Goal: Task Accomplishment & Management: Manage account settings

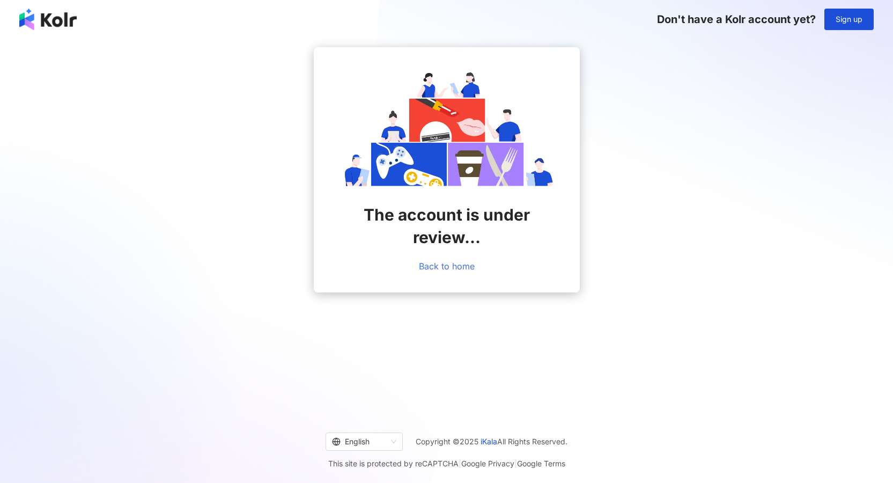
click at [450, 268] on link "Back to home" at bounding box center [447, 266] width 56 height 10
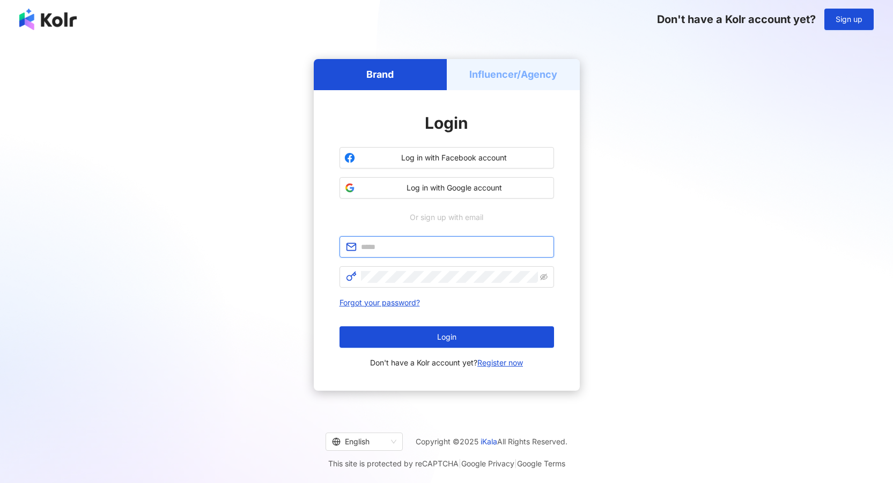
click at [430, 247] on input "text" at bounding box center [454, 247] width 187 height 12
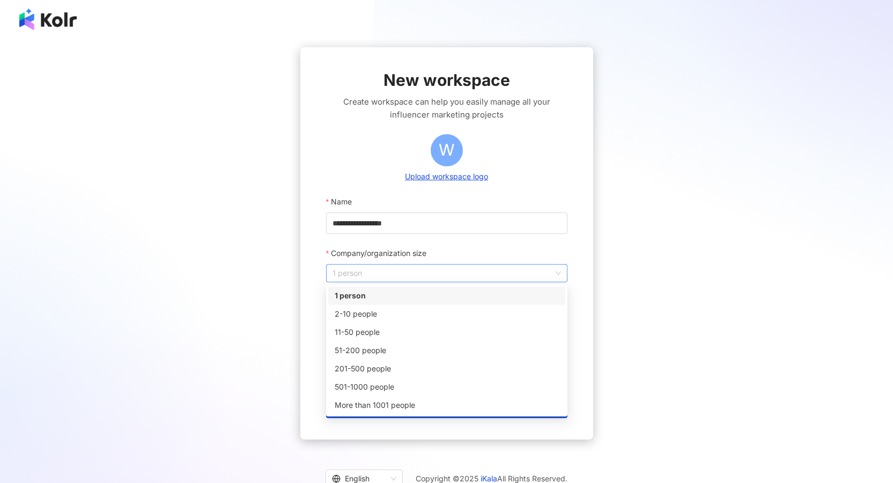
click at [403, 271] on span "1 person" at bounding box center [446, 272] width 228 height 17
click at [380, 321] on div "2-10 people" at bounding box center [446, 314] width 237 height 18
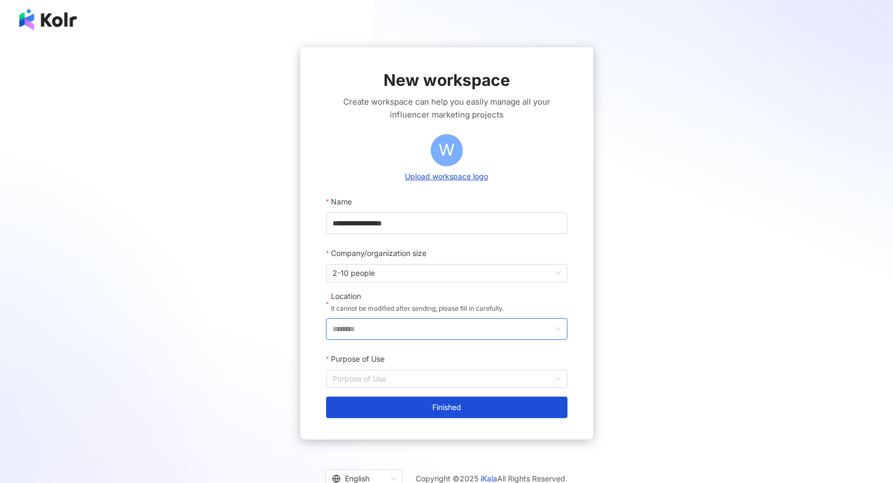
click at [384, 323] on input "********" at bounding box center [442, 329] width 220 height 20
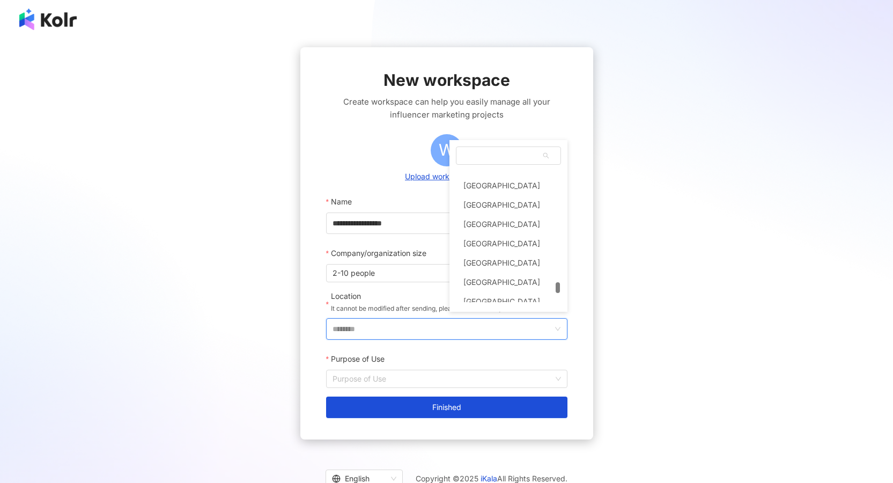
scroll to position [4402, 0]
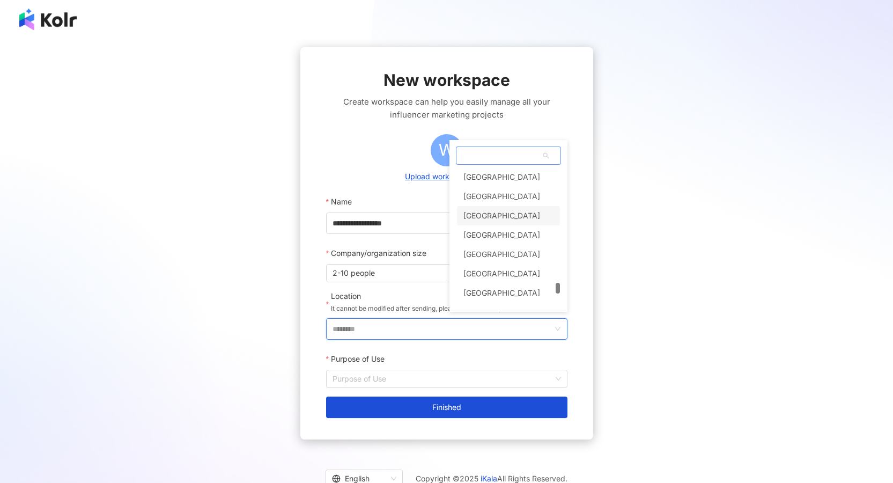
click at [501, 218] on div "[GEOGRAPHIC_DATA]" at bounding box center [508, 215] width 103 height 19
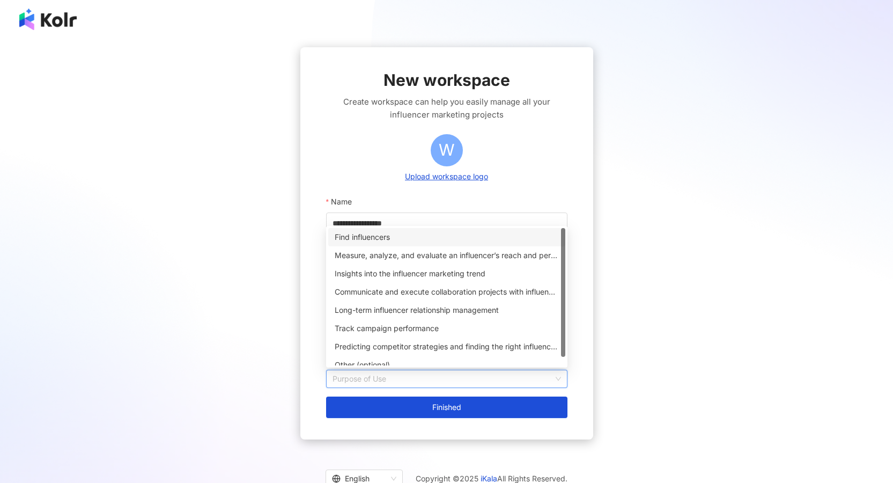
click at [389, 373] on input "Purpose of Use" at bounding box center [446, 378] width 228 height 17
click at [403, 234] on div "Find influencers" at bounding box center [447, 237] width 224 height 12
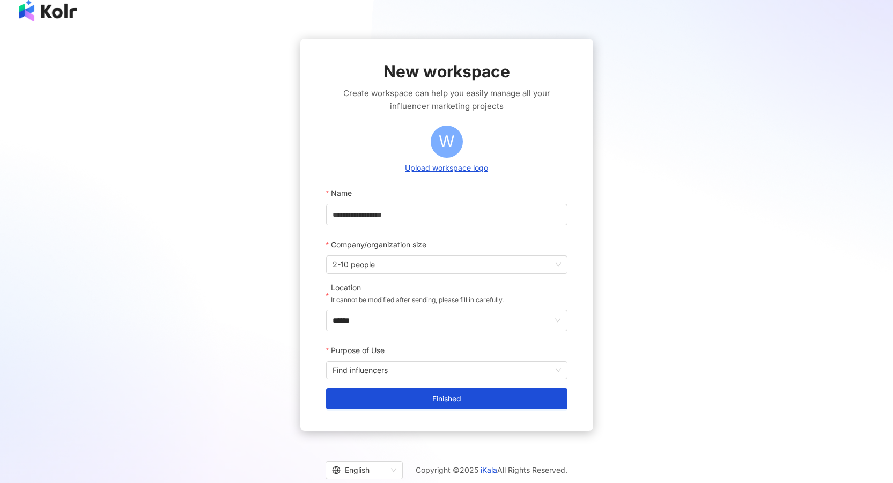
scroll to position [0, 0]
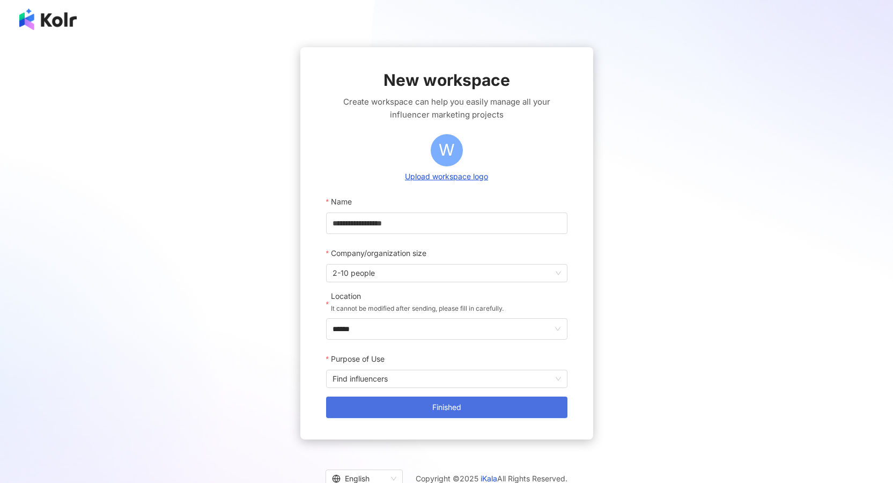
click at [483, 400] on button "Finished" at bounding box center [446, 406] width 241 height 21
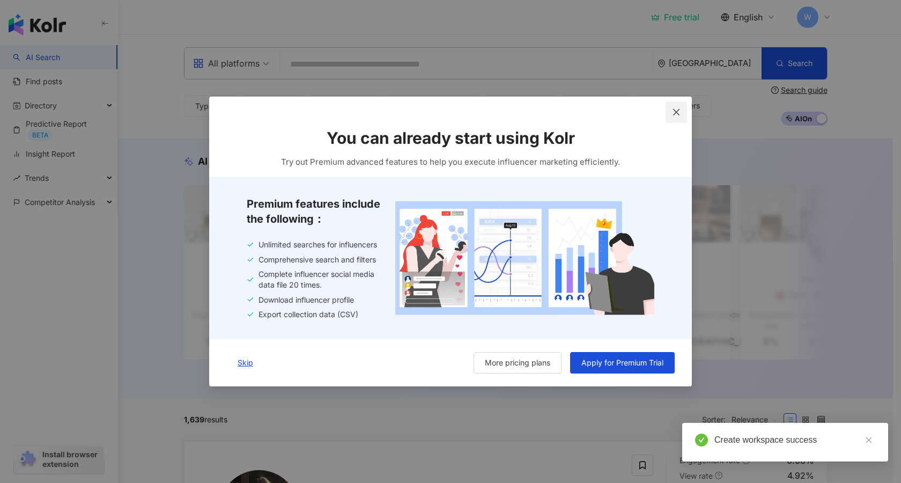
click at [679, 110] on icon "close" at bounding box center [676, 112] width 9 height 9
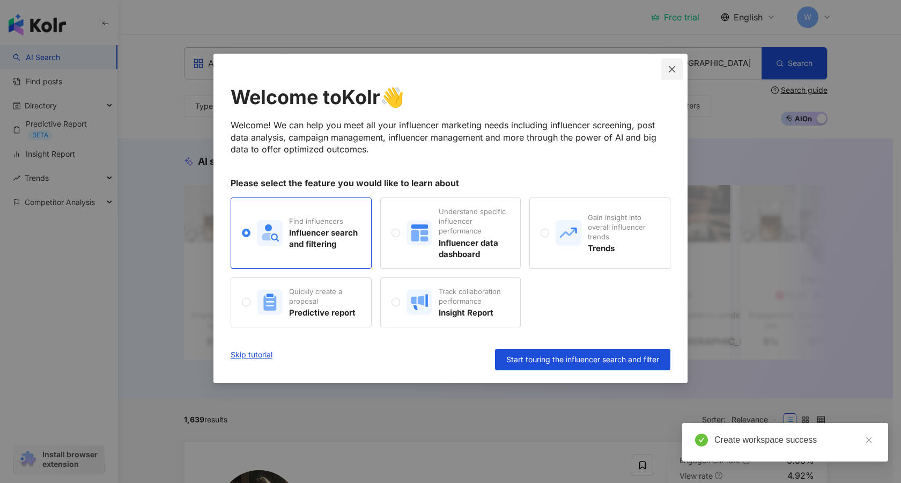
click at [675, 64] on button "Close" at bounding box center [671, 68] width 21 height 21
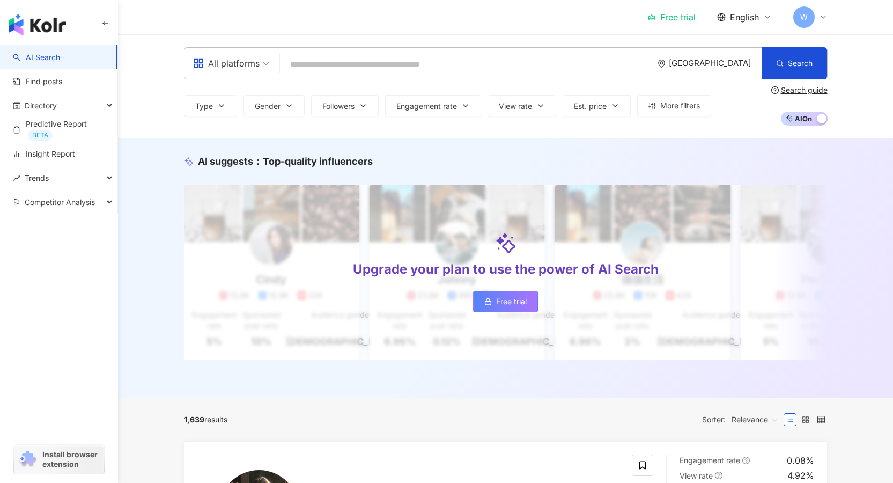
click at [823, 16] on icon at bounding box center [823, 17] width 9 height 9
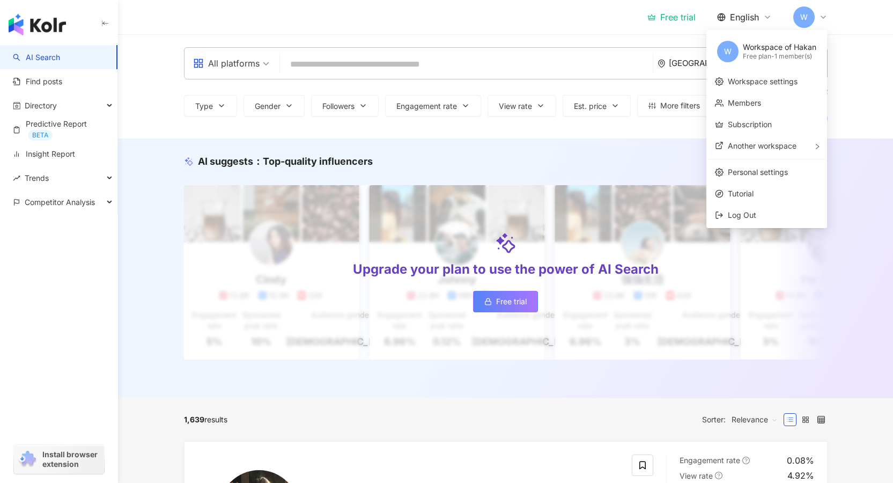
click at [563, 153] on div "AI suggests ： Top-quality influencers Upgrade your plan to use the power of AI …" at bounding box center [505, 268] width 775 height 260
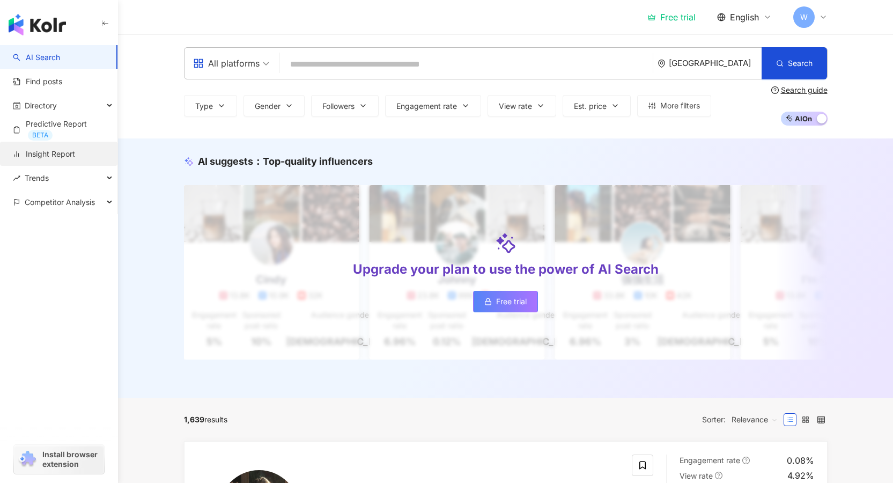
click at [47, 149] on link "Insight Report" at bounding box center [44, 154] width 62 height 11
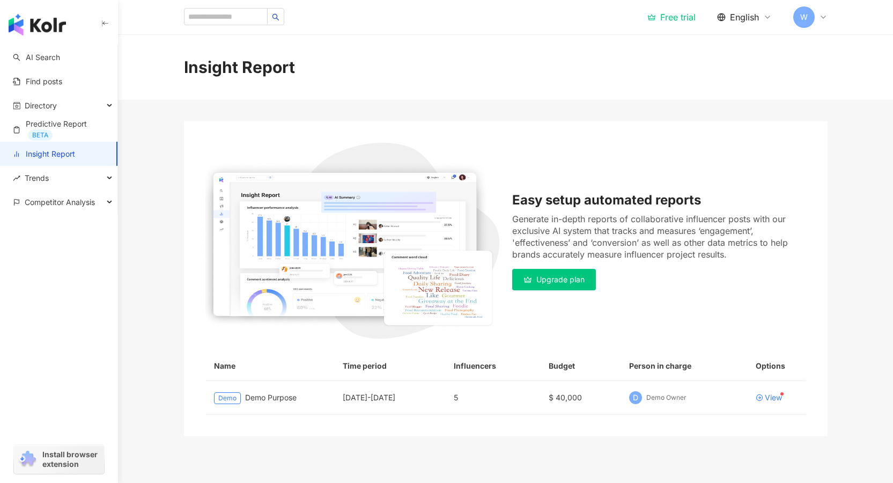
click at [555, 280] on span "Upgrade plan" at bounding box center [560, 279] width 48 height 9
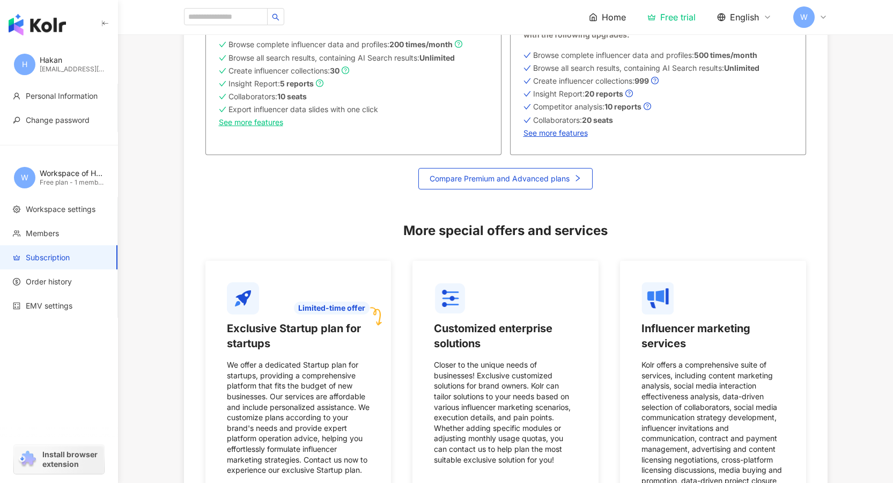
scroll to position [1005, 0]
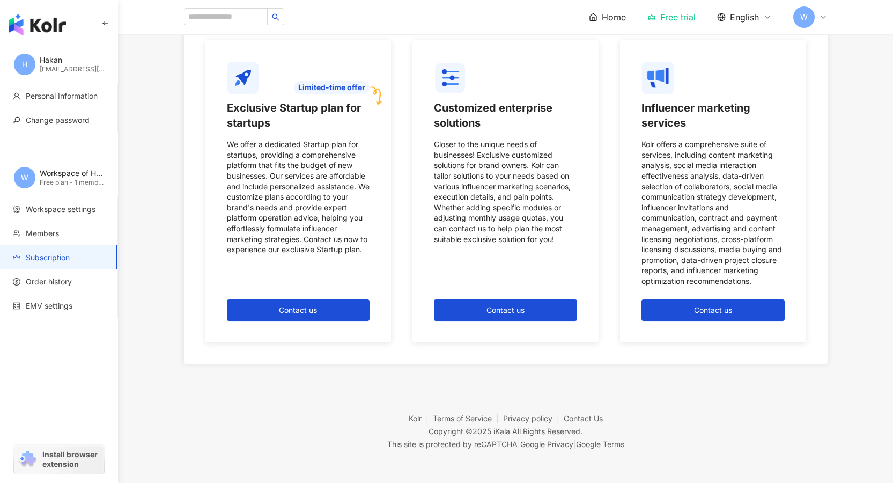
click at [48, 53] on div "H Hakan [EMAIL_ADDRESS][DOMAIN_NAME]" at bounding box center [59, 64] width 118 height 39
click at [62, 172] on div "Workspace of Hakan" at bounding box center [72, 173] width 64 height 11
click at [47, 56] on div "Hakan" at bounding box center [72, 60] width 64 height 11
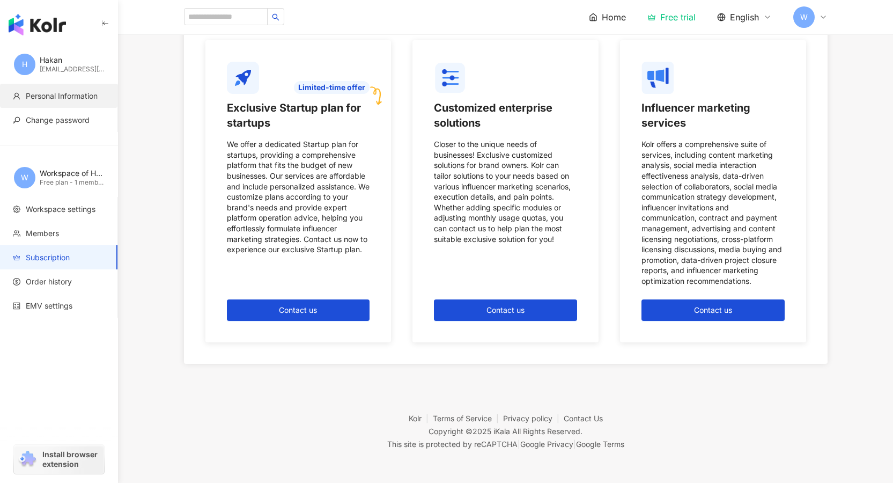
click at [38, 99] on span "Personal Information" at bounding box center [62, 96] width 72 height 11
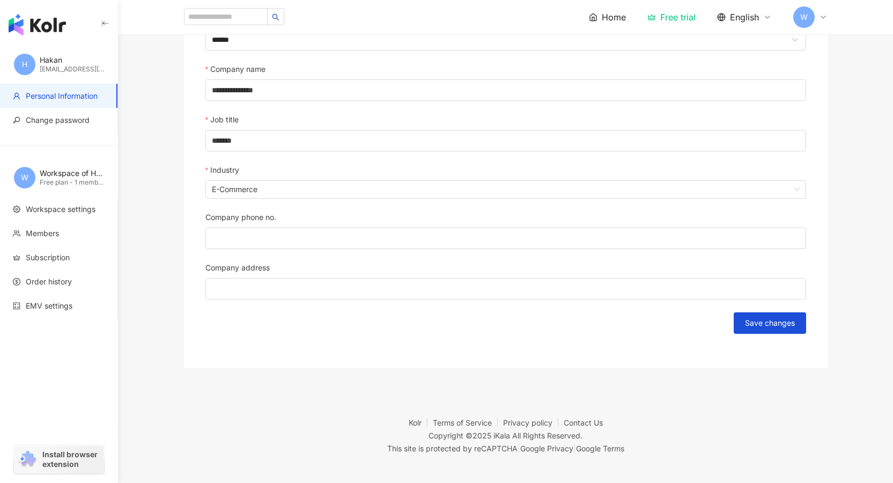
scroll to position [417, 0]
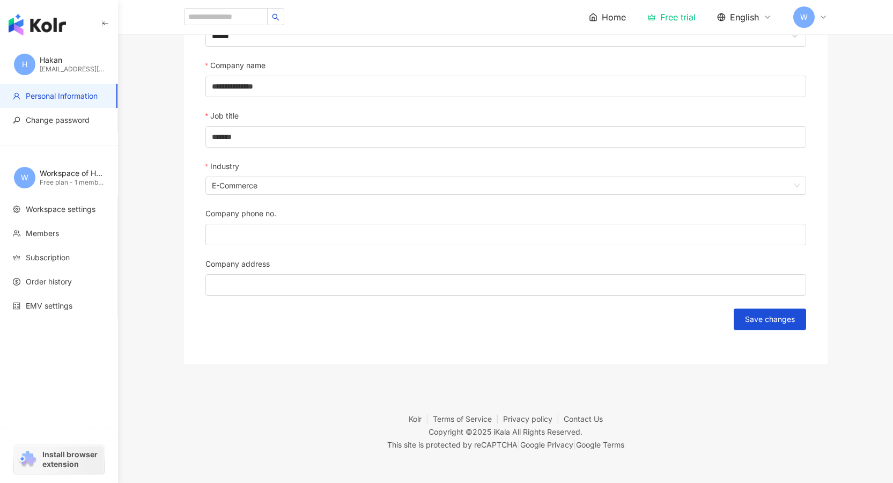
click at [48, 24] on img "button" at bounding box center [37, 24] width 57 height 21
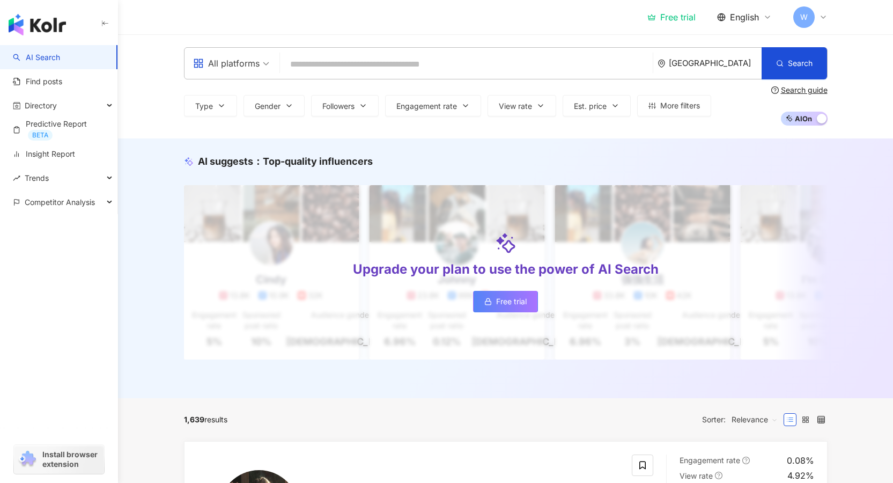
click at [830, 5] on div "Free trial English W" at bounding box center [505, 17] width 686 height 34
click at [822, 16] on icon at bounding box center [823, 17] width 9 height 9
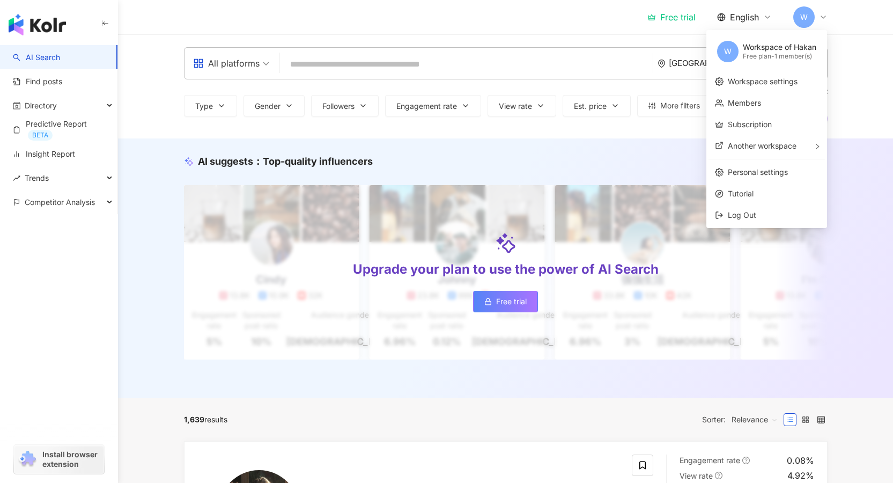
click at [779, 53] on div "Free plan - 1 member(s)" at bounding box center [779, 56] width 73 height 9
click at [743, 57] on div "Free plan - 1 member(s)" at bounding box center [779, 56] width 73 height 9
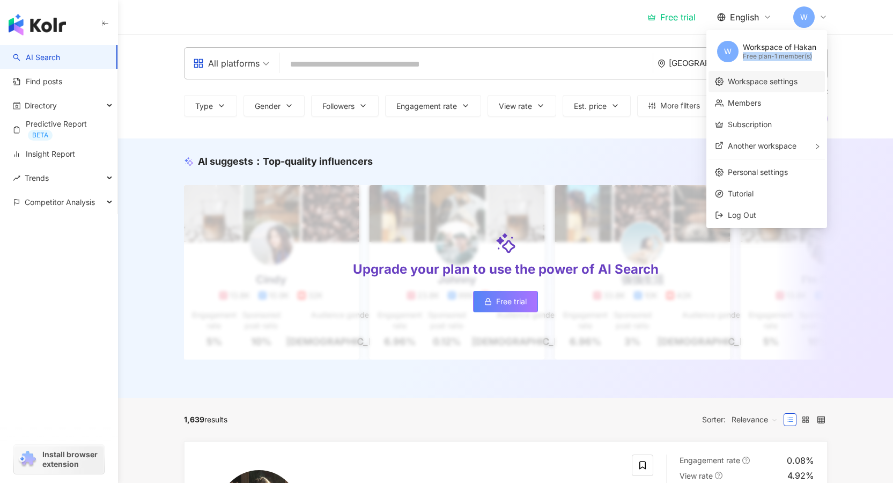
click at [764, 77] on link "Workspace settings" at bounding box center [763, 81] width 70 height 9
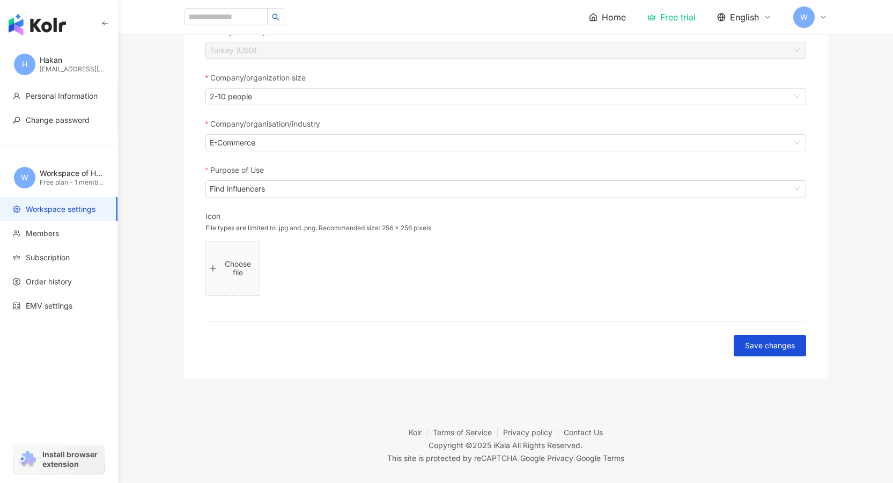
scroll to position [202, 0]
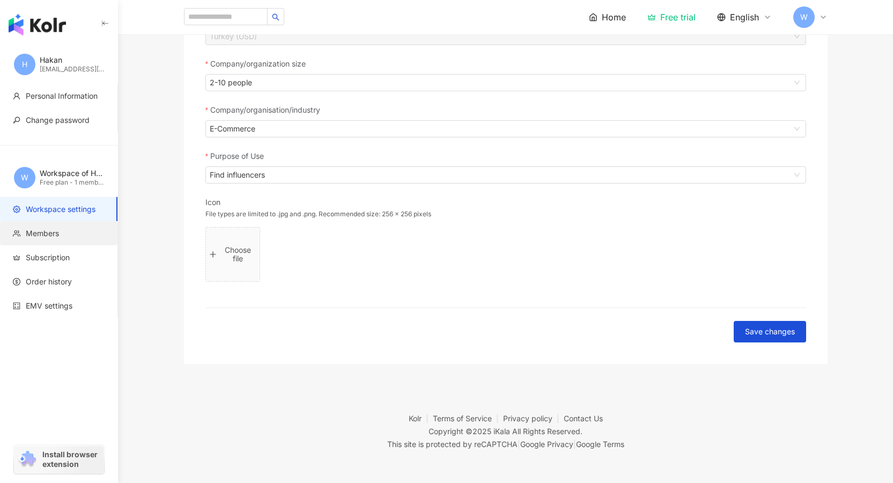
click at [63, 237] on span "Members" at bounding box center [61, 233] width 96 height 11
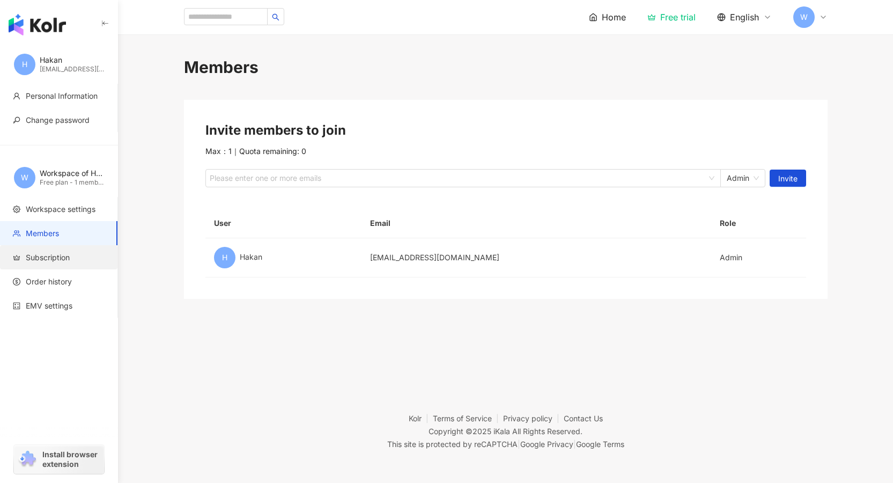
click at [65, 257] on span "Subscription" at bounding box center [48, 257] width 44 height 11
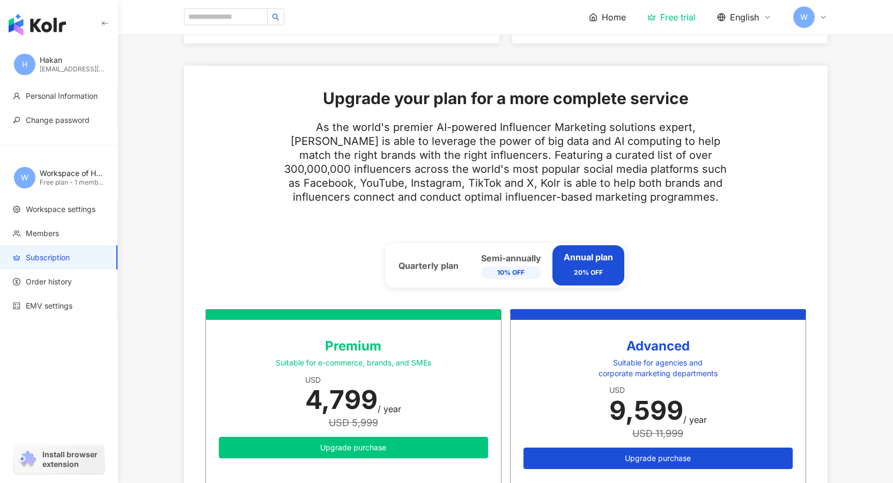
scroll to position [459, 0]
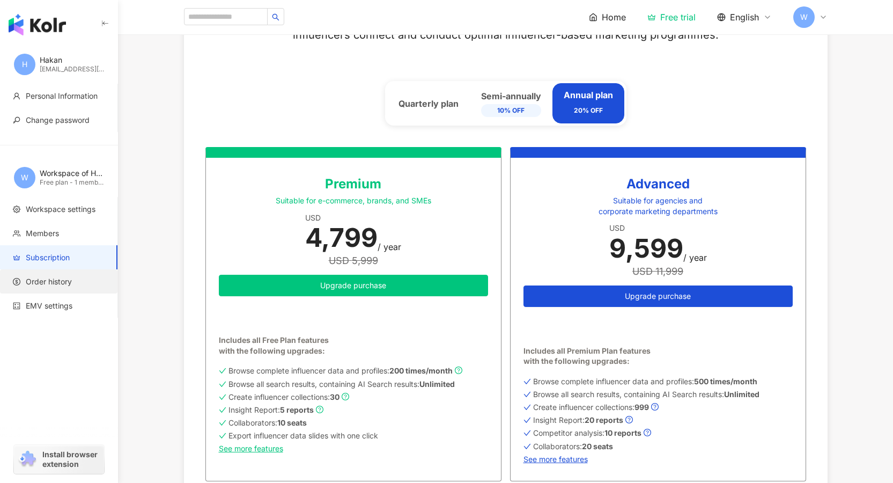
click at [81, 280] on span "Order history" at bounding box center [61, 281] width 96 height 11
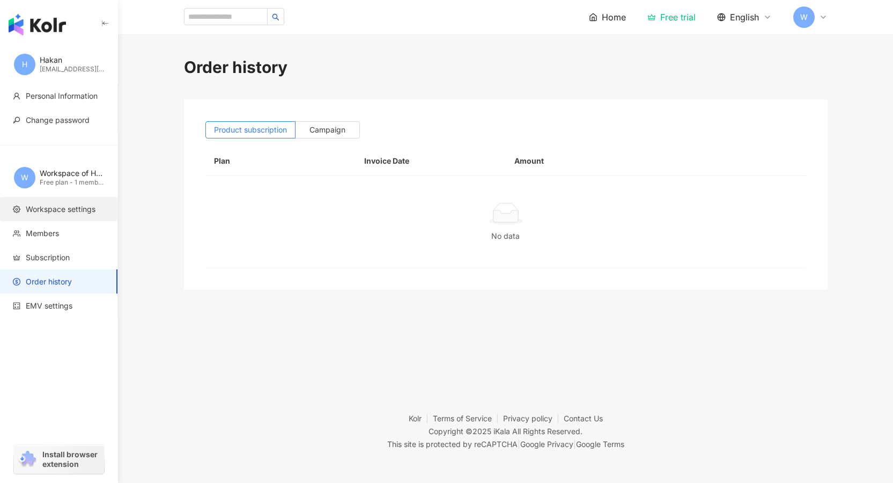
click at [42, 212] on span "Workspace settings" at bounding box center [61, 209] width 70 height 11
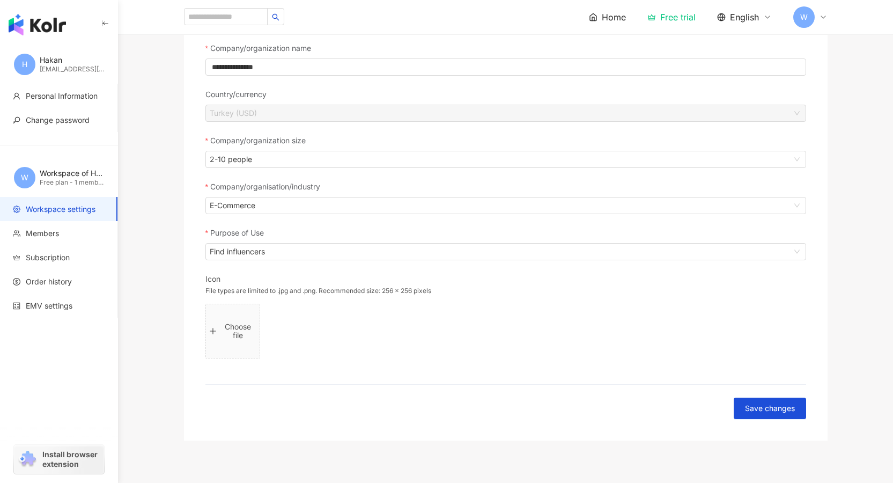
scroll to position [151, 0]
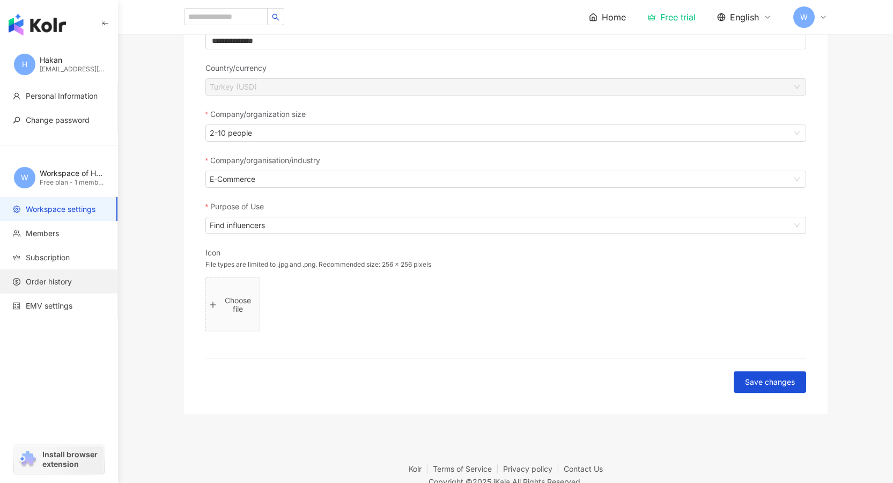
click at [60, 281] on span "Order history" at bounding box center [49, 281] width 46 height 11
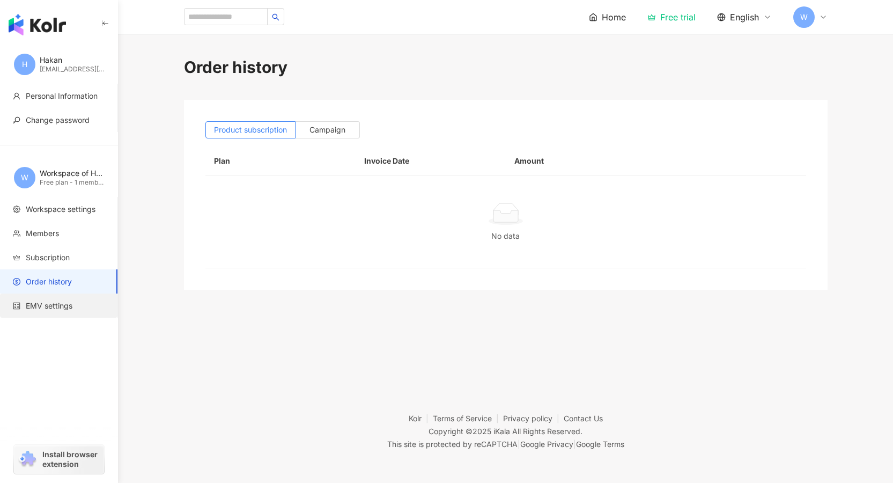
click at [67, 302] on span "EMV settings" at bounding box center [49, 305] width 47 height 11
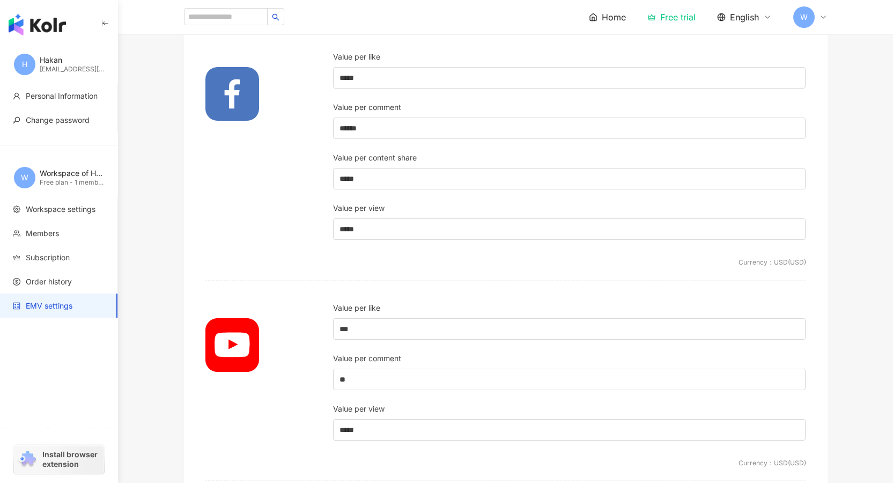
scroll to position [393, 0]
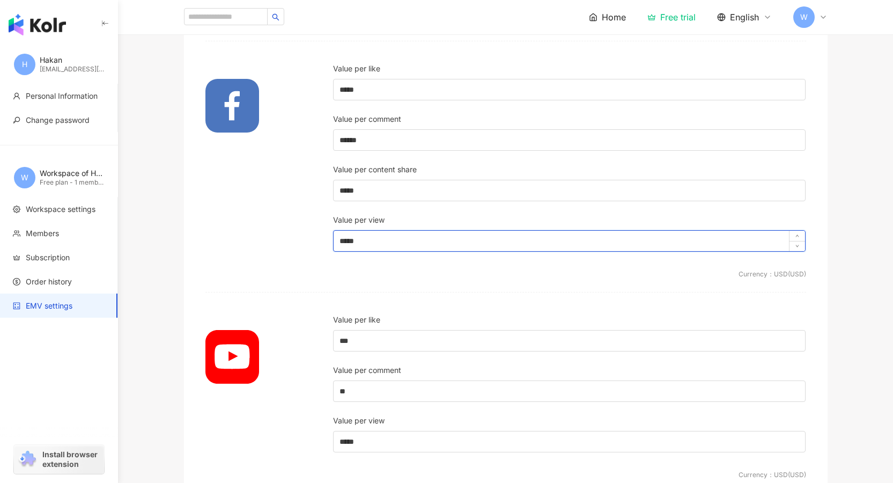
click at [368, 234] on input "*****" at bounding box center [570, 241] width 472 height 20
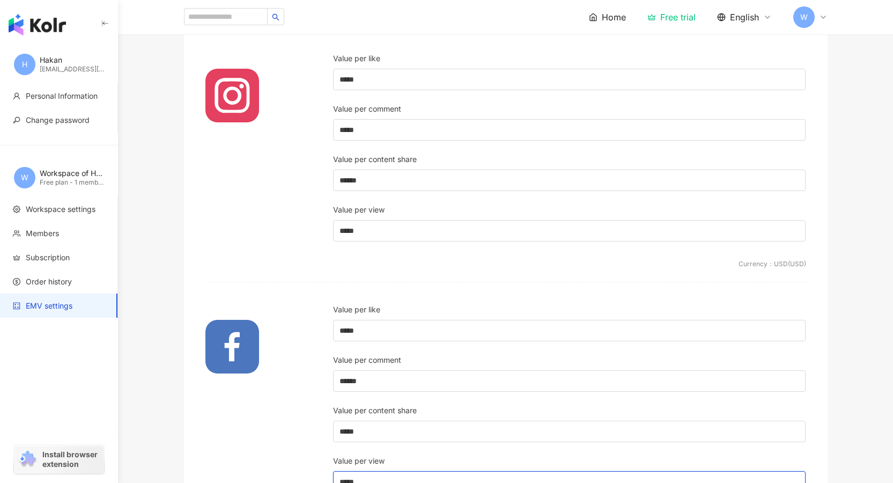
scroll to position [0, 0]
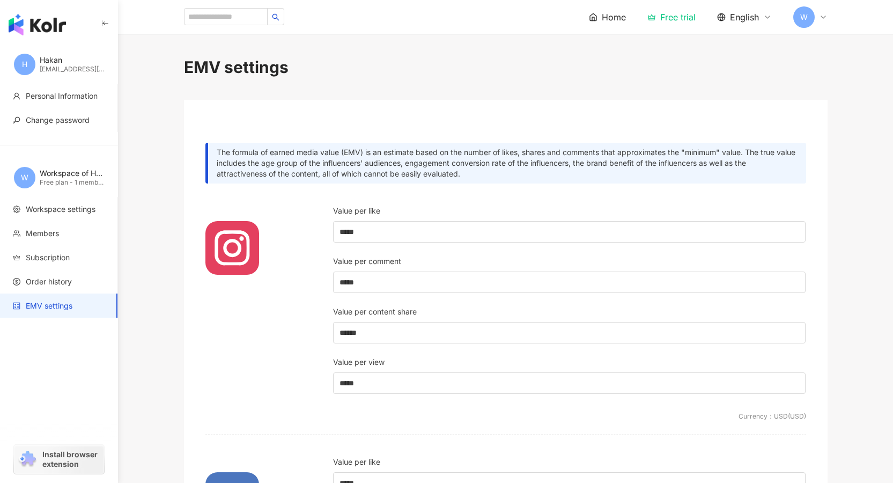
click at [54, 21] on img "button" at bounding box center [37, 24] width 57 height 21
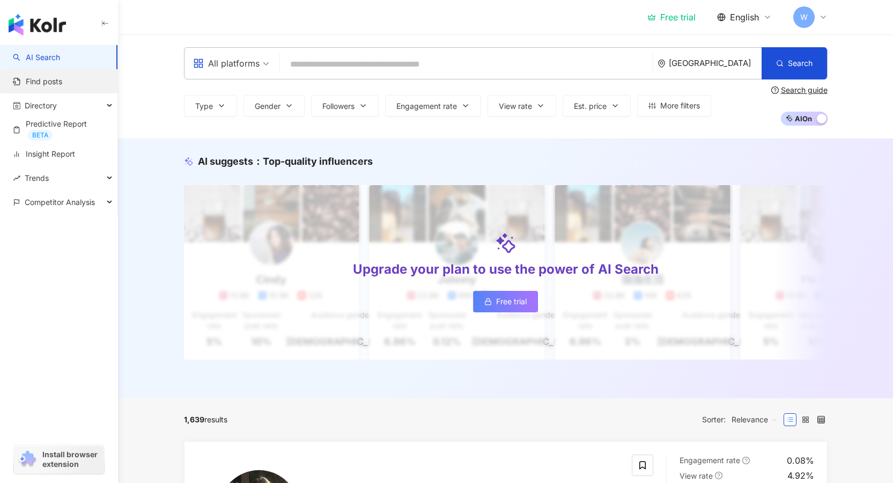
click at [39, 83] on link "Find posts" at bounding box center [37, 81] width 49 height 11
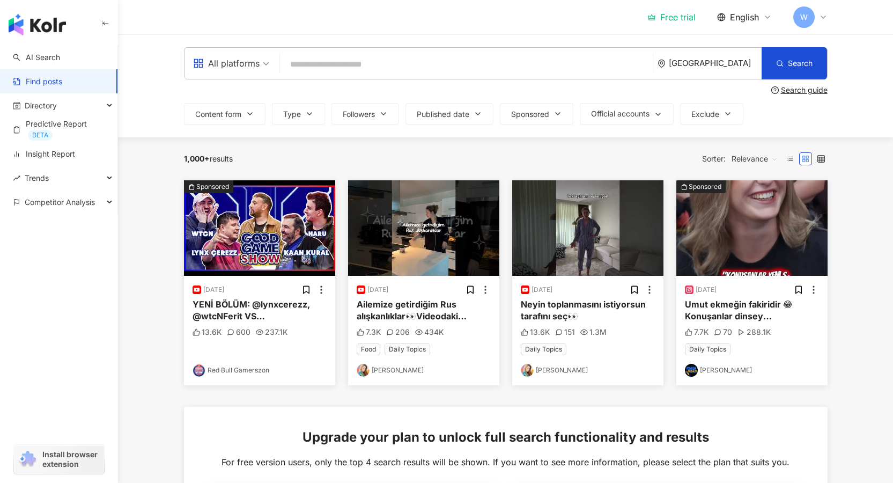
click at [314, 68] on input "search" at bounding box center [466, 64] width 364 height 23
type input "**********"
click at [799, 57] on button "Search" at bounding box center [793, 63] width 65 height 32
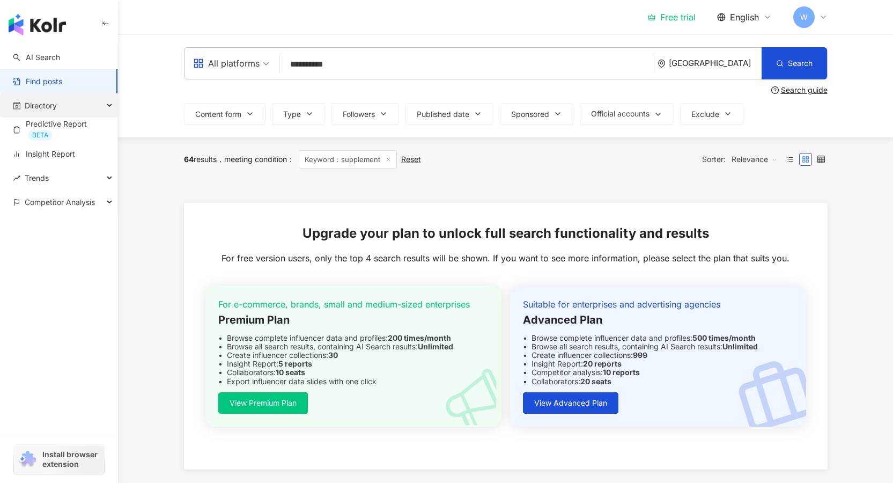
click at [32, 111] on span "Directory" at bounding box center [41, 105] width 32 height 24
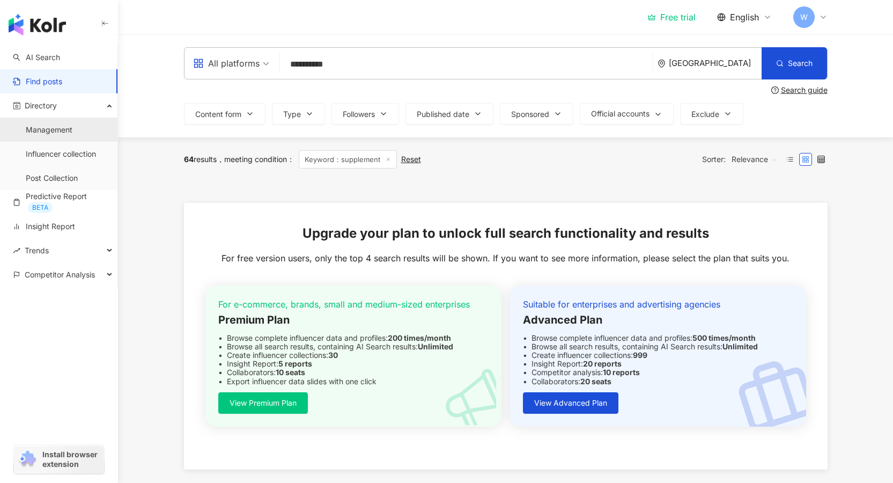
click at [49, 134] on link "Management" at bounding box center [49, 129] width 47 height 11
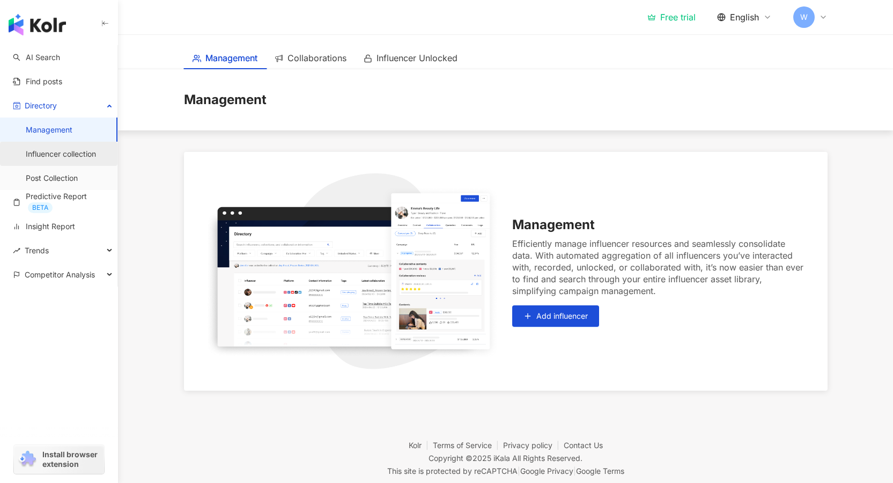
click at [83, 159] on link "Influencer collection" at bounding box center [61, 154] width 70 height 11
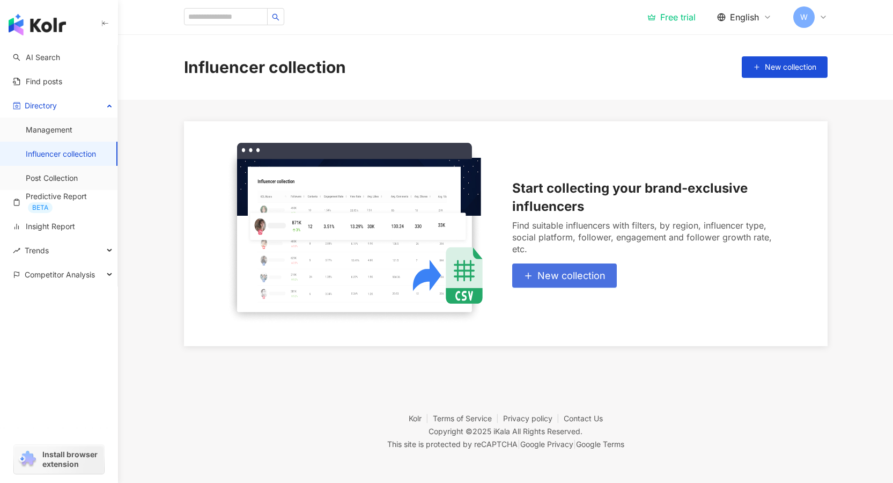
click at [568, 280] on span "New collection" at bounding box center [571, 276] width 68 height 12
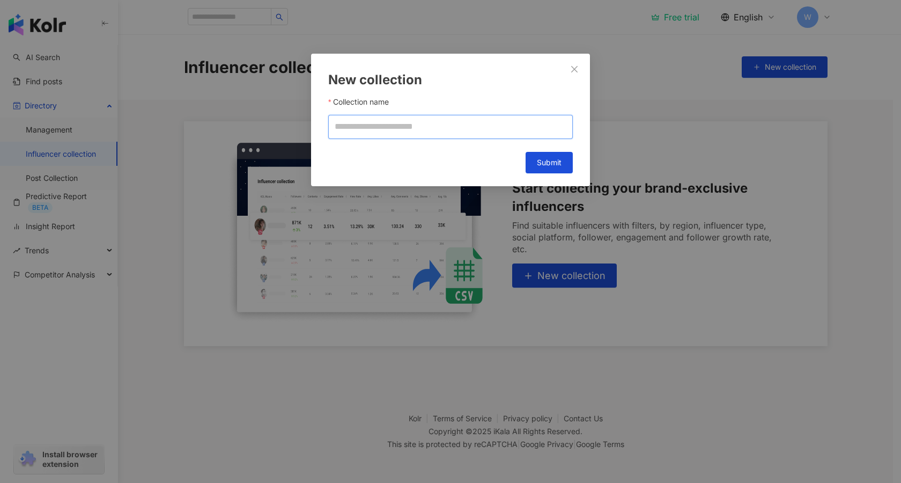
click at [439, 131] on input "Collection name" at bounding box center [450, 127] width 245 height 24
type input "********"
click at [548, 166] on span "Submit" at bounding box center [549, 162] width 25 height 9
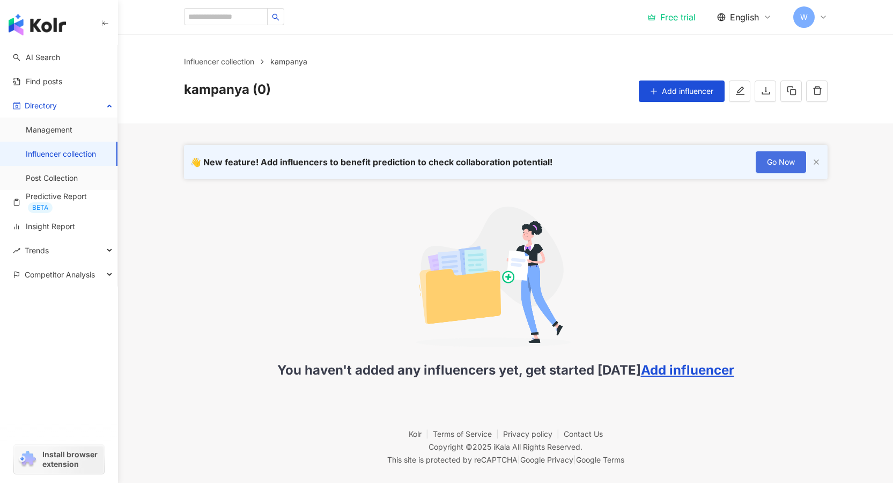
click at [763, 162] on button "Go Now" at bounding box center [781, 161] width 50 height 21
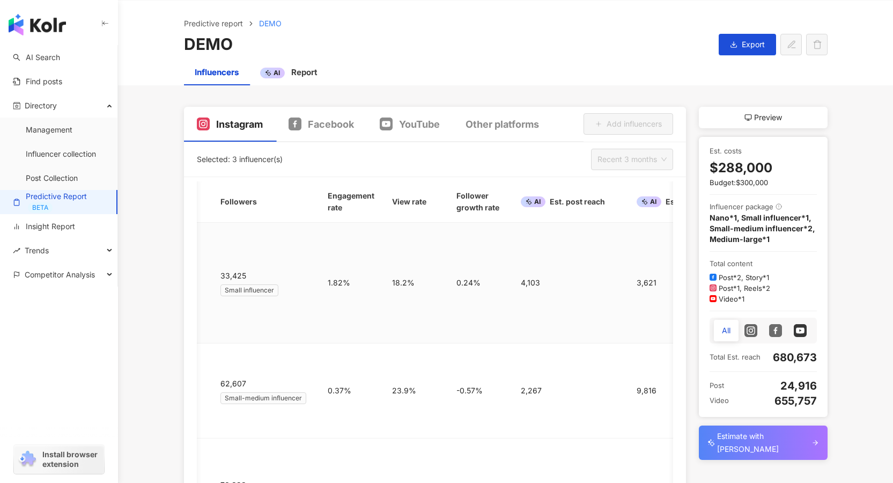
scroll to position [0, 248]
click at [327, 123] on span "Facebook" at bounding box center [331, 123] width 46 height 13
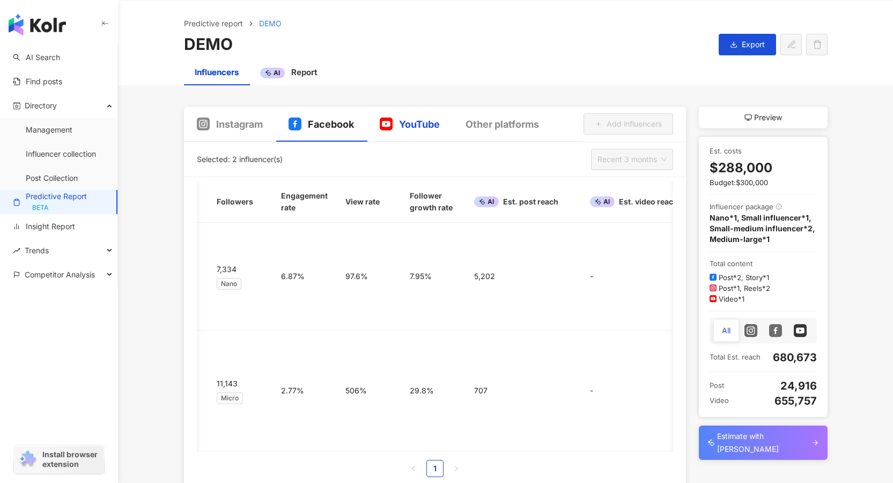
click at [403, 128] on span "YouTube" at bounding box center [419, 123] width 41 height 13
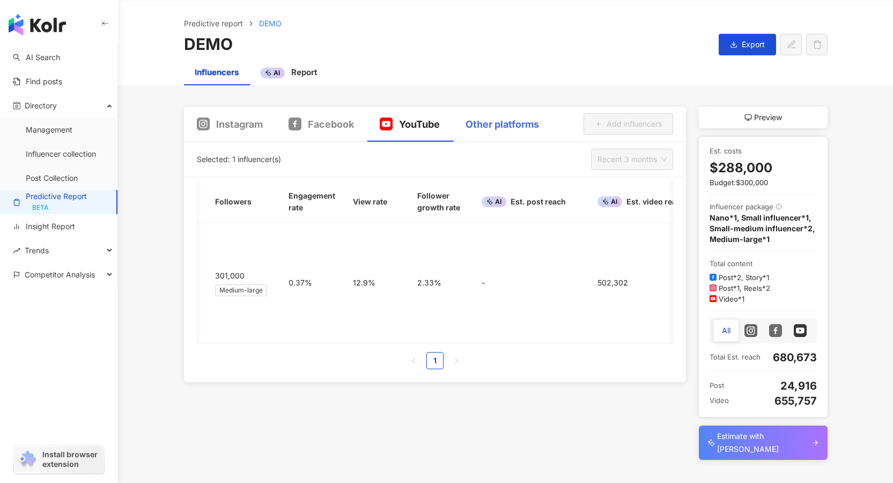
click at [495, 133] on div "Other platforms" at bounding box center [502, 124] width 99 height 35
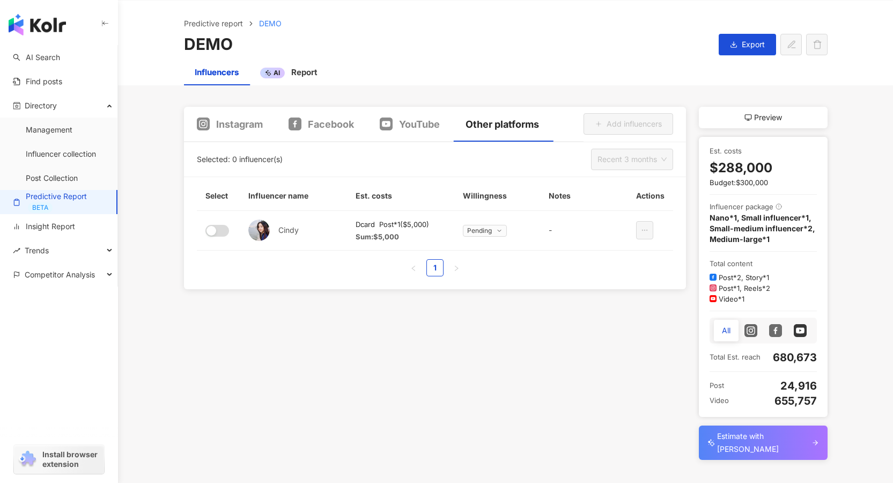
scroll to position [0, 0]
click at [230, 120] on span "Instagram" at bounding box center [239, 123] width 47 height 13
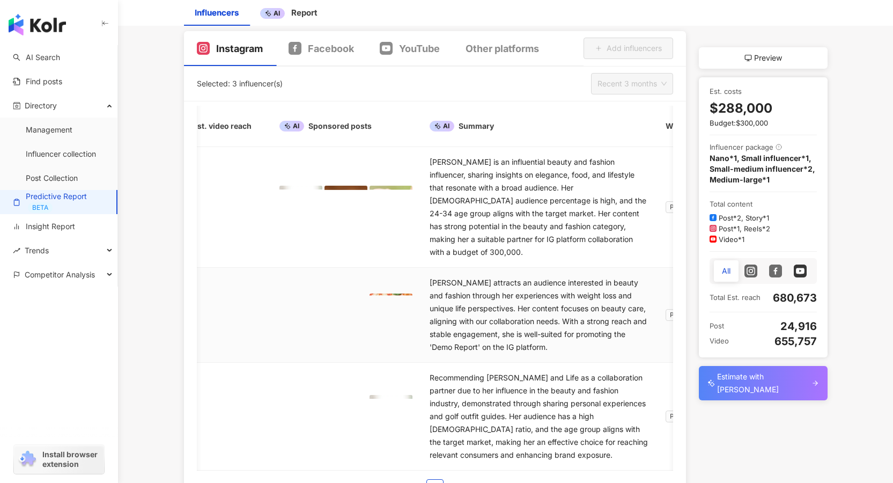
scroll to position [0, 730]
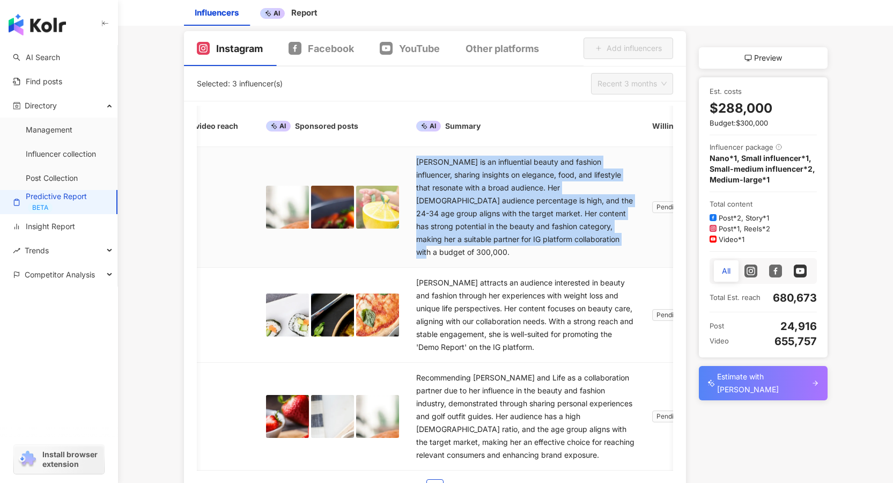
drag, startPoint x: 413, startPoint y: 162, endPoint x: 583, endPoint y: 240, distance: 187.2
click at [583, 240] on div "[PERSON_NAME] is an influential beauty and fashion influencer, sharing insights…" at bounding box center [525, 207] width 219 height 103
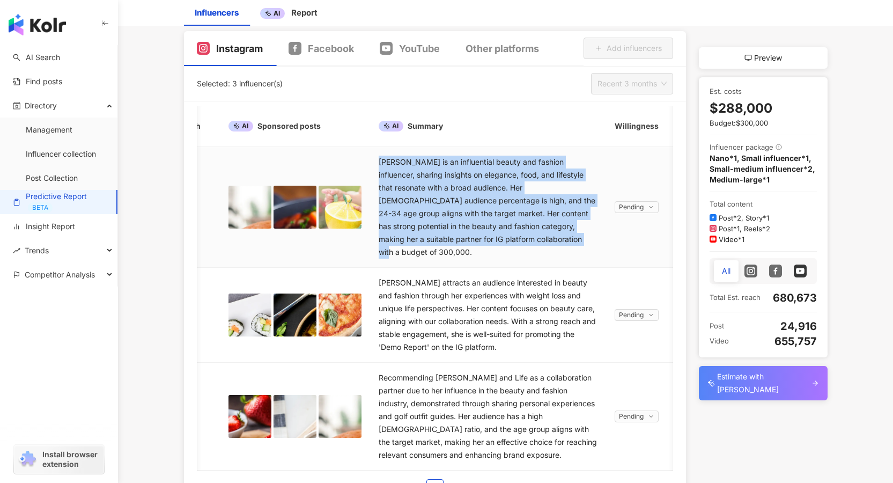
scroll to position [0, 868]
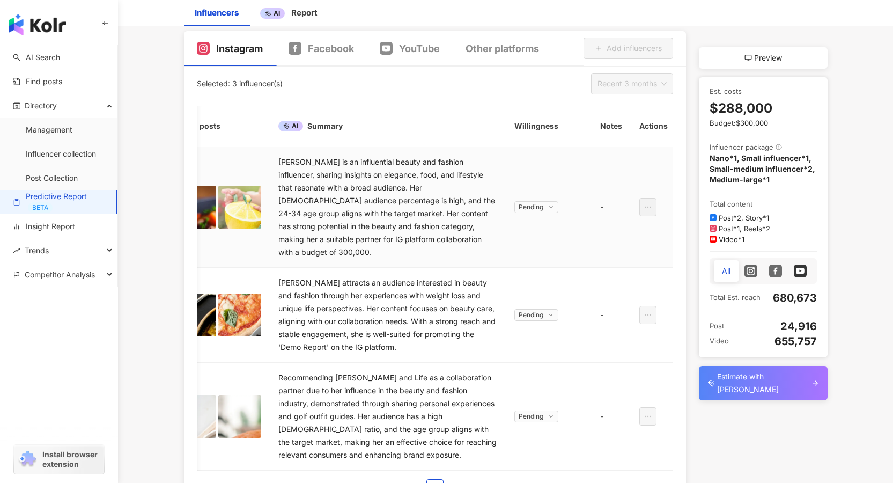
click at [548, 204] on icon at bounding box center [551, 207] width 6 height 6
click at [527, 202] on span "Pending" at bounding box center [531, 207] width 25 height 11
click at [548, 204] on icon at bounding box center [551, 207] width 6 height 6
click at [551, 201] on span "Pending" at bounding box center [536, 207] width 44 height 12
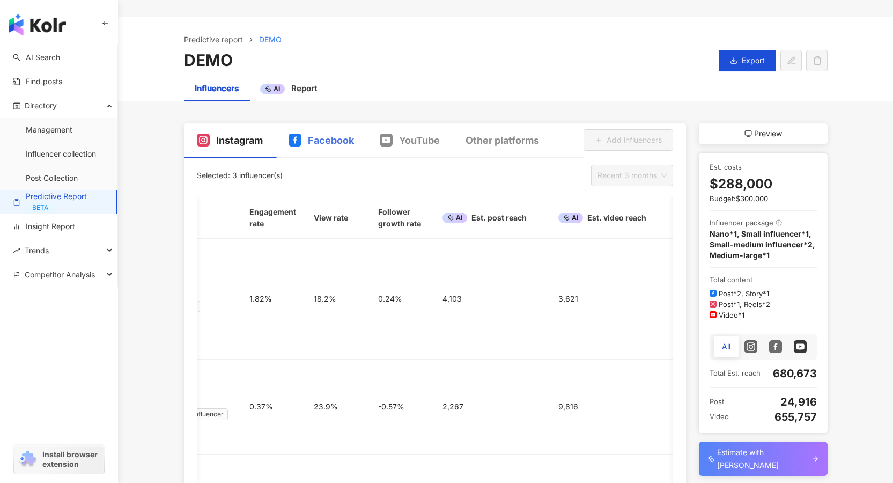
scroll to position [31, 0]
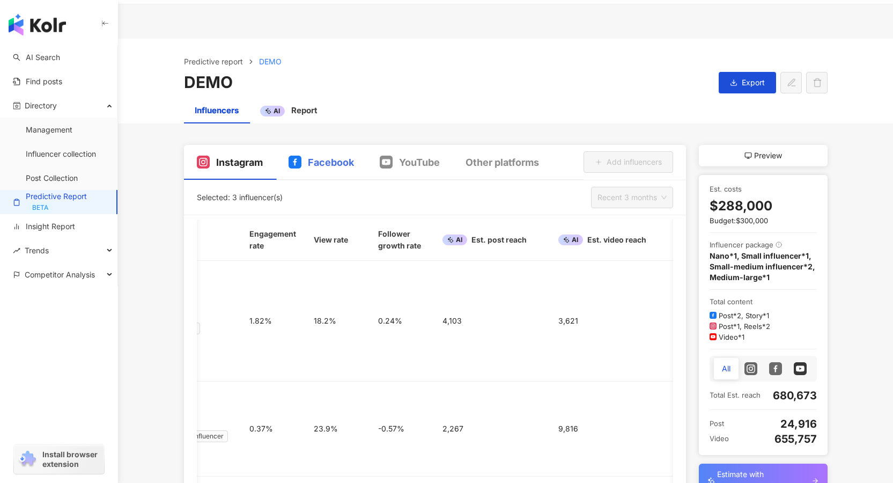
click at [309, 169] on div "Facebook" at bounding box center [321, 162] width 91 height 35
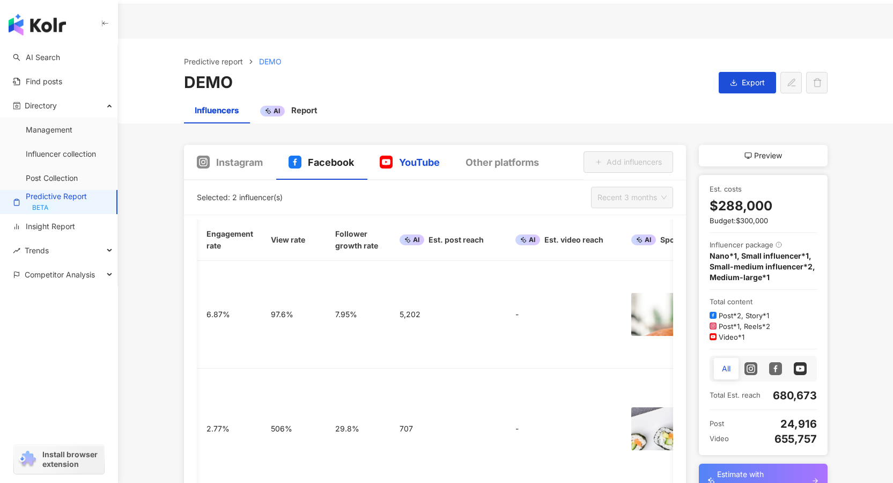
click at [400, 167] on span "YouTube" at bounding box center [419, 162] width 41 height 13
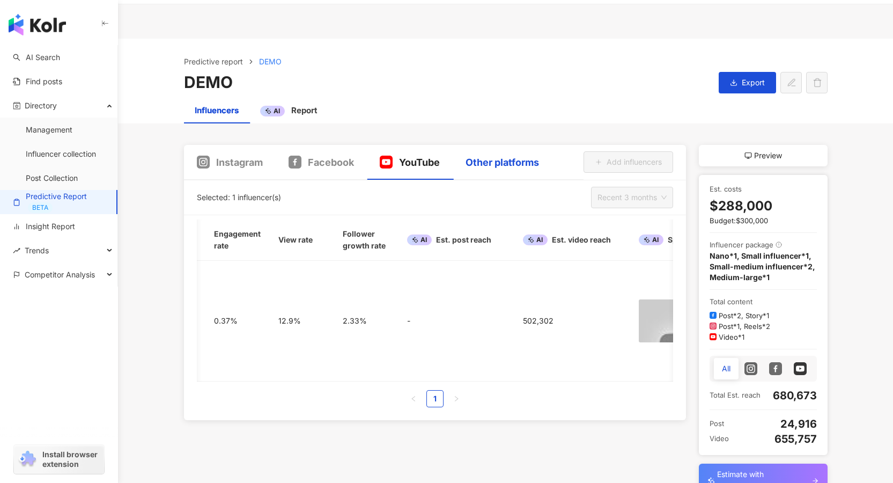
click at [494, 164] on div "Other platforms" at bounding box center [501, 162] width 73 height 13
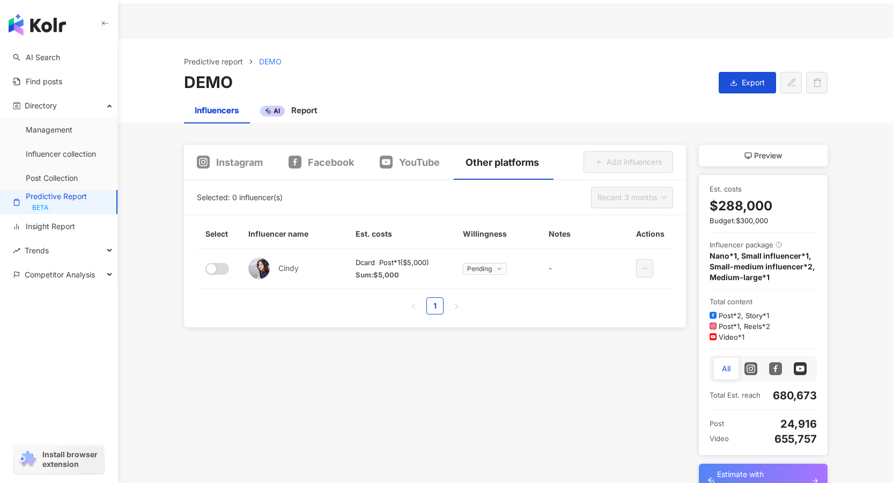
scroll to position [0, 0]
click at [249, 174] on div "Instagram" at bounding box center [230, 162] width 92 height 35
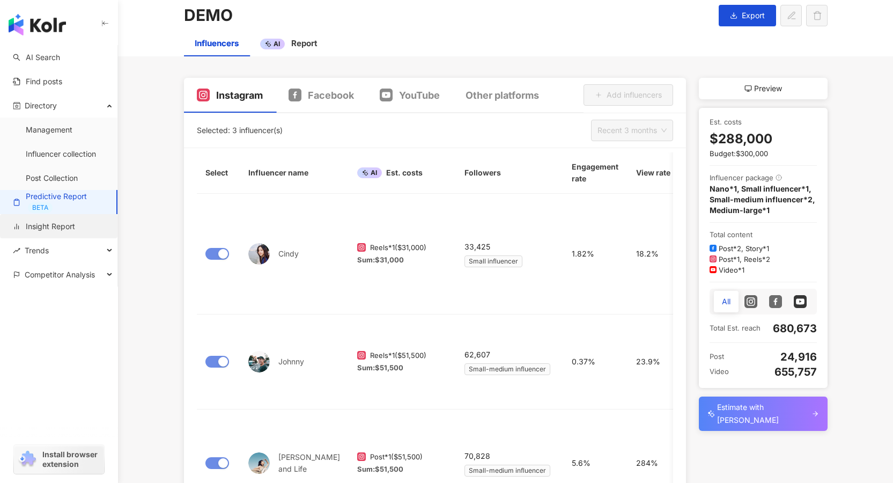
click at [41, 226] on link "Insight Report" at bounding box center [44, 226] width 62 height 11
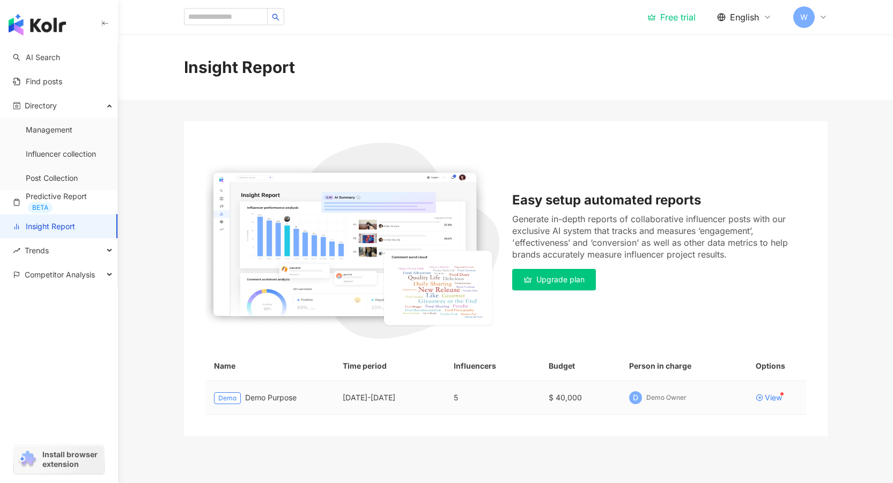
click at [403, 395] on div "[DATE] - [DATE]" at bounding box center [390, 397] width 94 height 12
click at [772, 397] on div "View" at bounding box center [773, 398] width 17 height 8
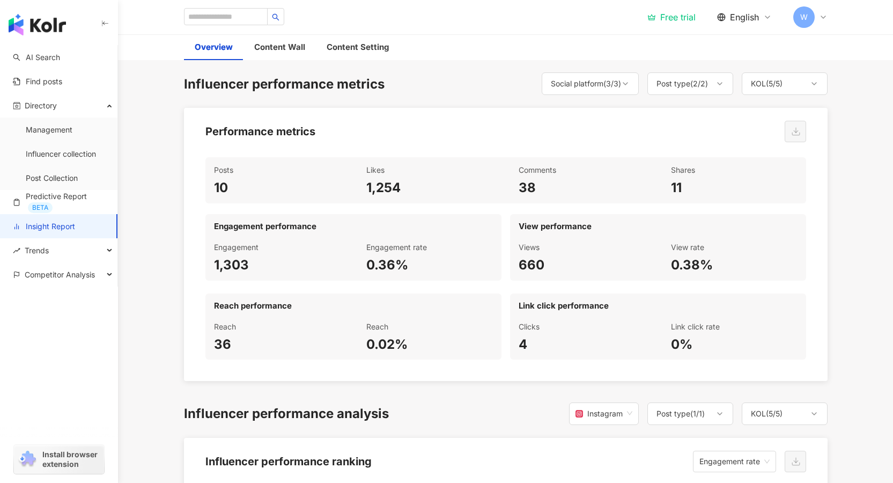
scroll to position [608, 0]
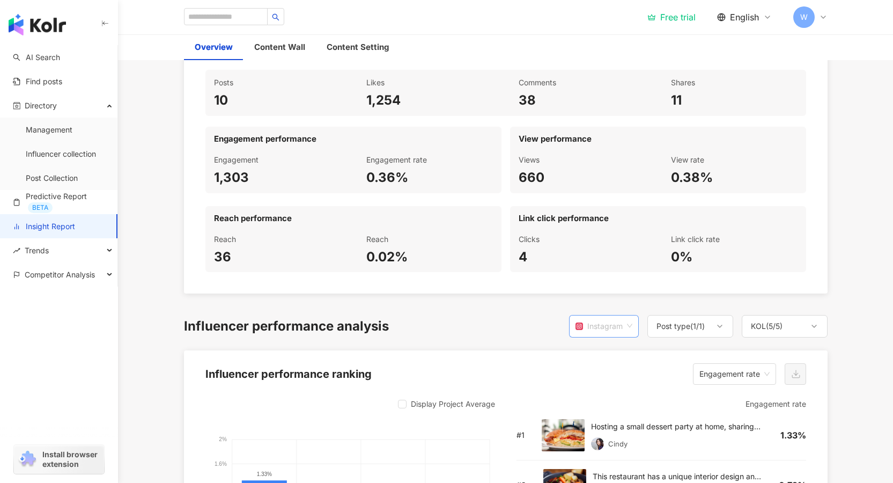
click at [619, 327] on div "Instagram" at bounding box center [598, 326] width 47 height 20
click at [521, 317] on div "Influencer performance analysis instagram Instagram Post type ( 1 / 1 ) KOL ( 5…" at bounding box center [505, 326] width 643 height 23
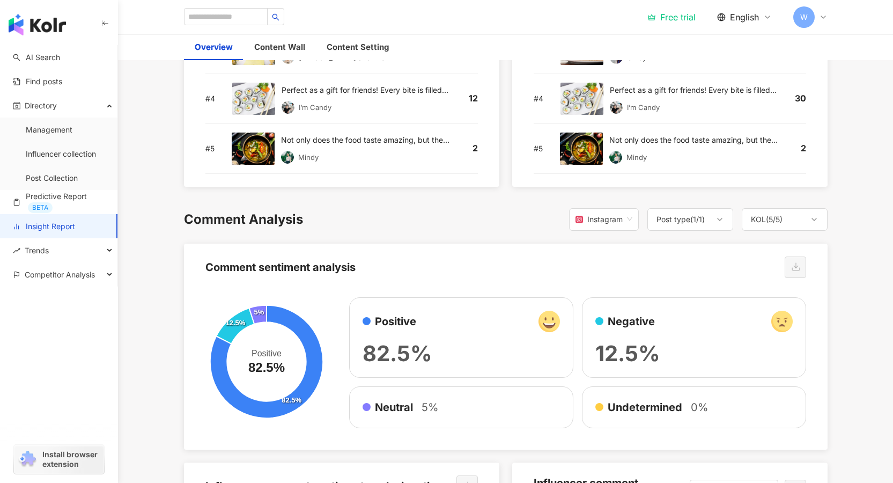
scroll to position [1606, 0]
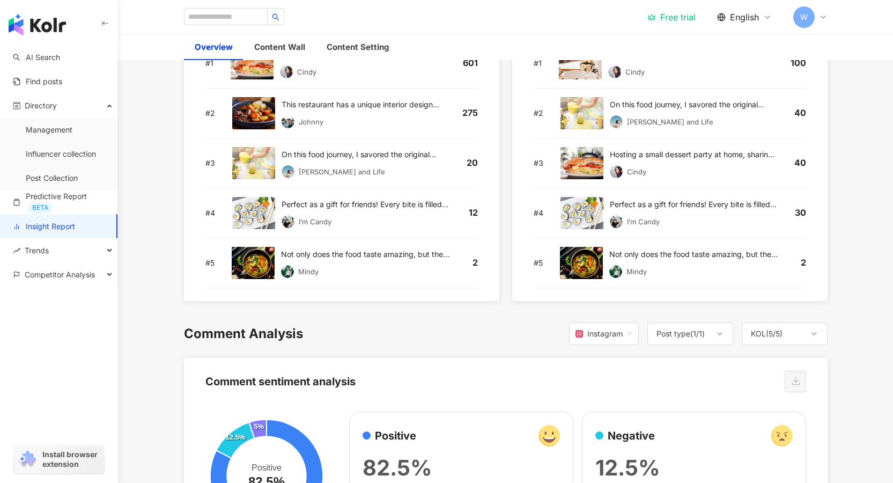
click at [823, 13] on icon at bounding box center [823, 17] width 9 height 9
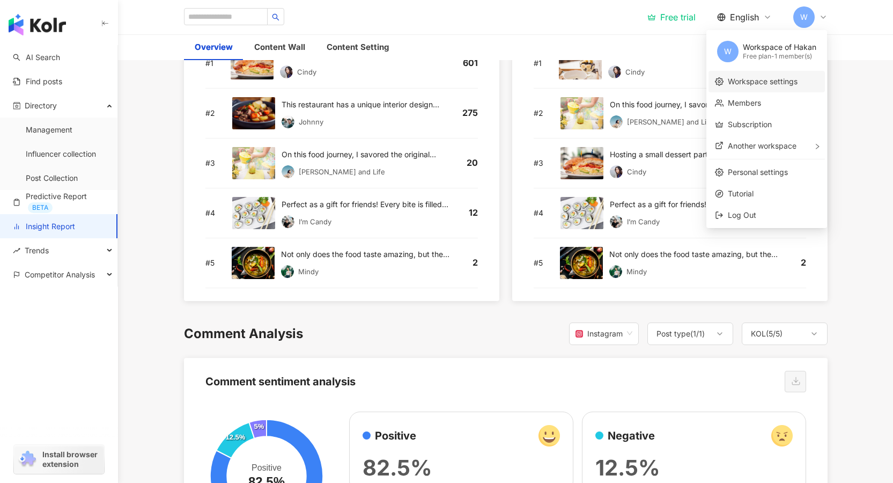
click at [730, 86] on link "Workspace settings" at bounding box center [763, 81] width 70 height 9
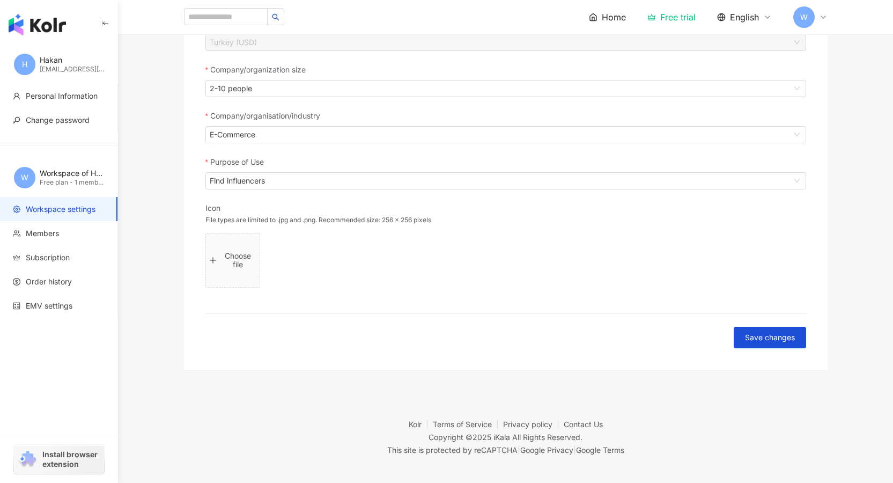
scroll to position [202, 0]
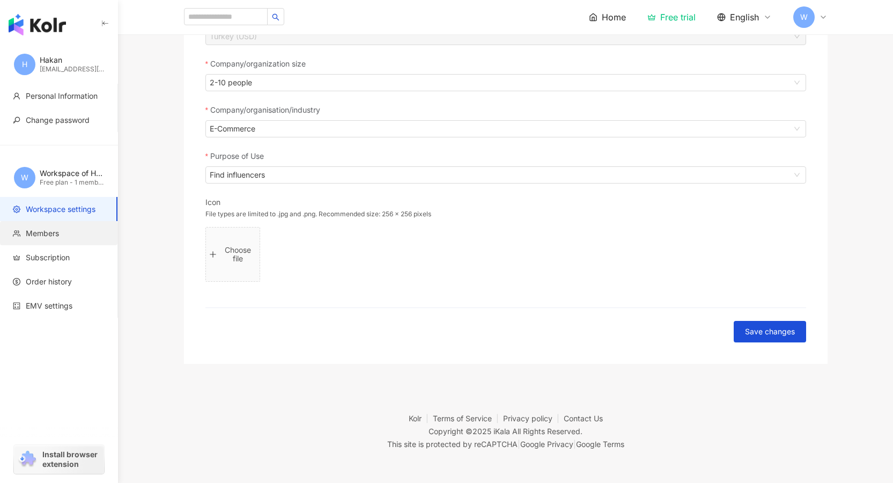
click at [65, 234] on span "Members" at bounding box center [61, 233] width 96 height 11
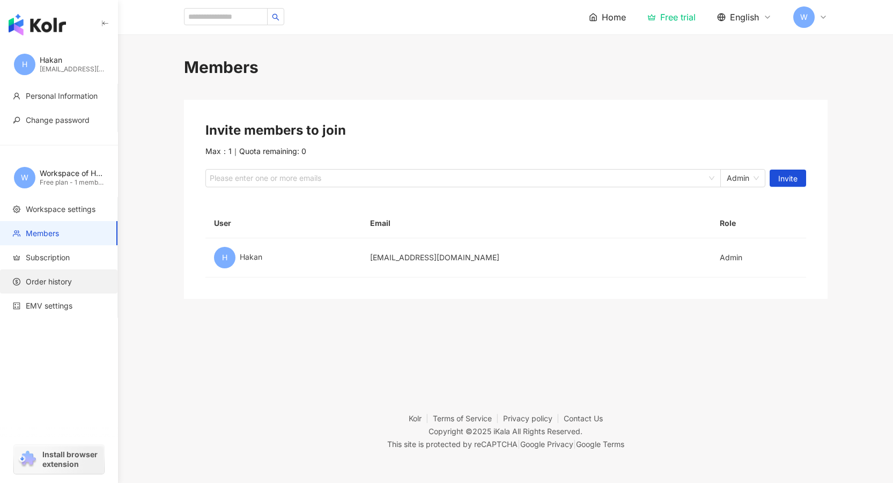
click at [55, 274] on li "Order history" at bounding box center [58, 281] width 117 height 24
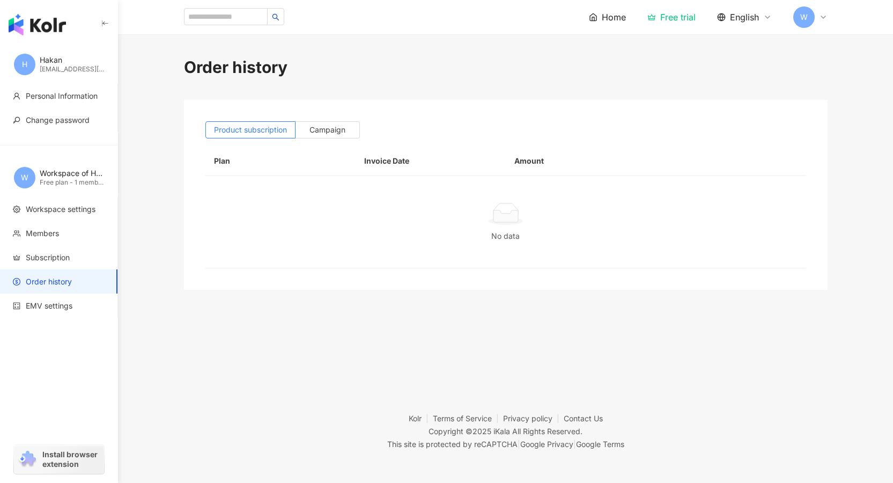
scroll to position [20, 0]
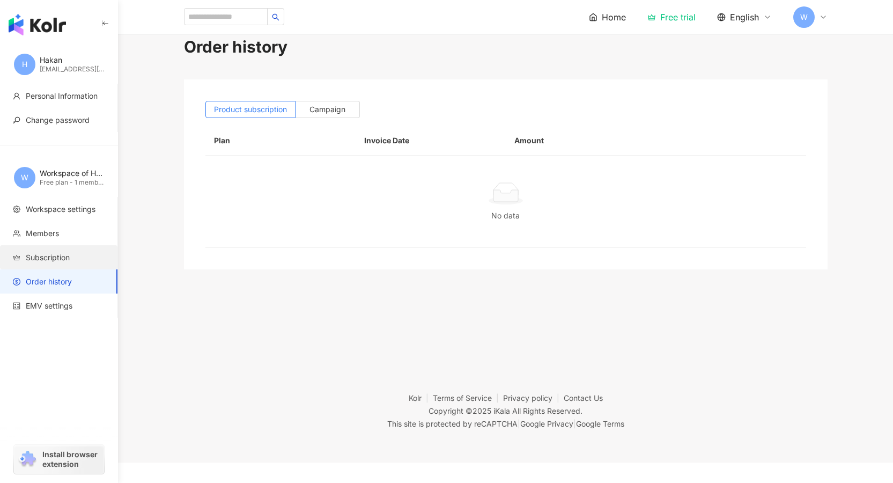
click at [58, 258] on span "Subscription" at bounding box center [48, 257] width 44 height 11
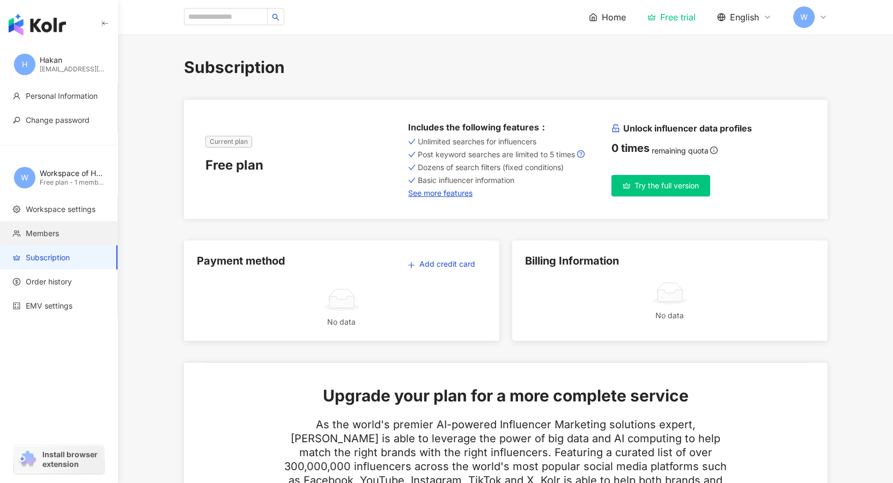
click at [62, 239] on li "Members" at bounding box center [58, 233] width 117 height 24
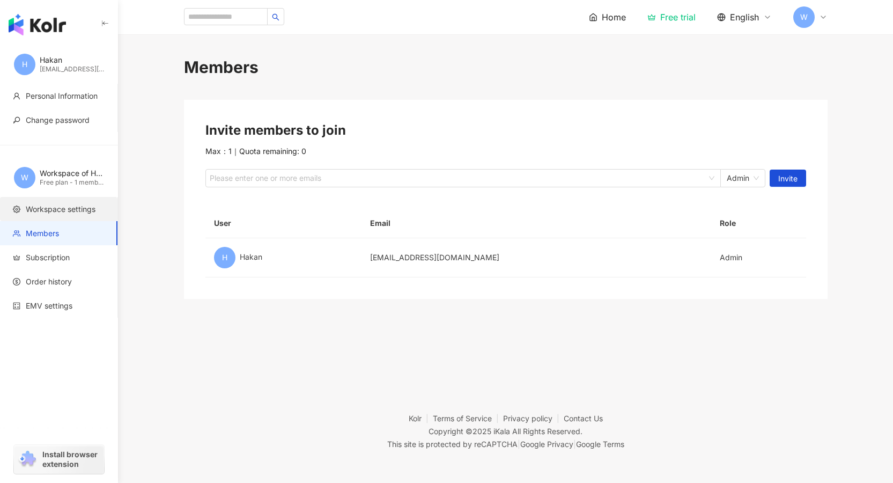
click at [78, 216] on li "Workspace settings" at bounding box center [58, 209] width 117 height 24
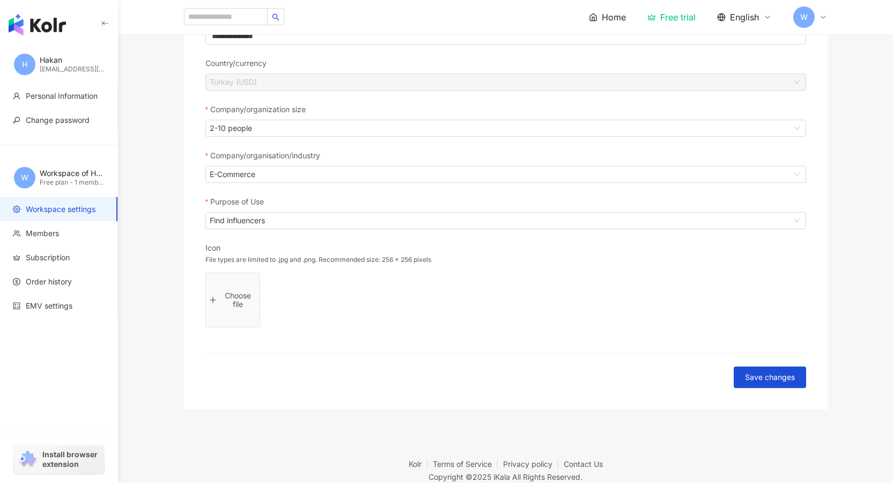
scroll to position [168, 0]
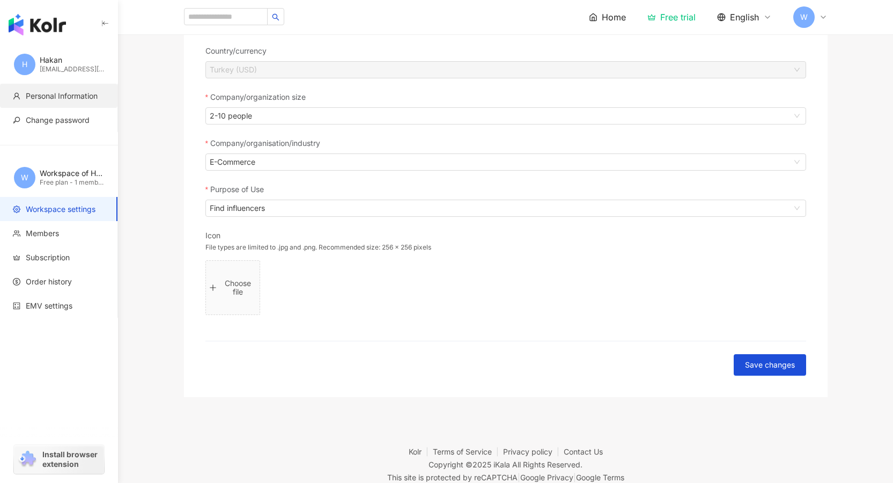
click at [46, 92] on span "Personal Information" at bounding box center [62, 96] width 72 height 11
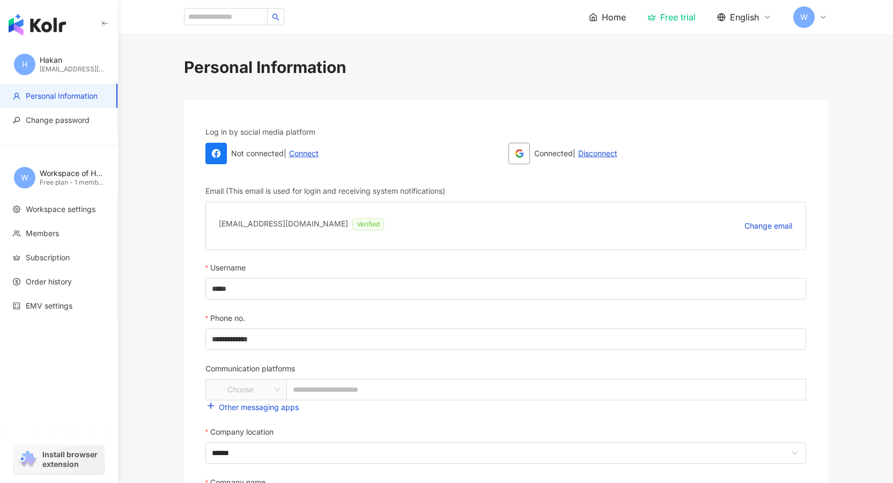
scroll to position [33, 0]
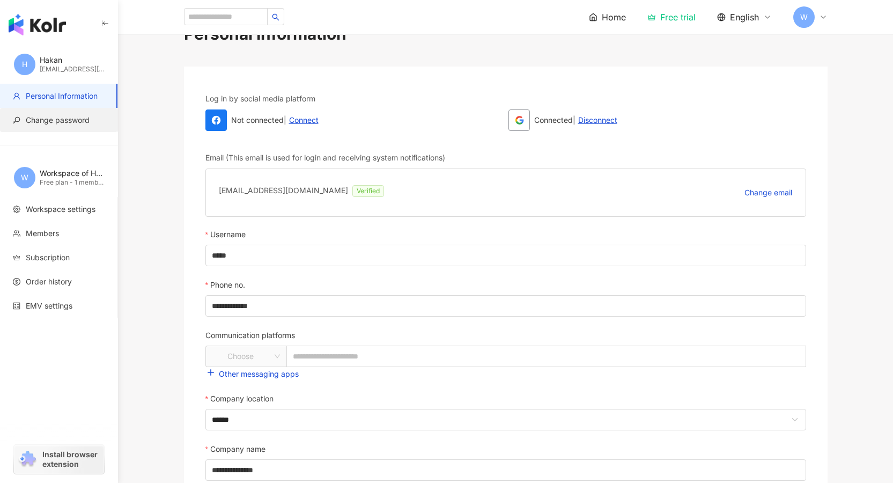
click at [51, 122] on span "Change password" at bounding box center [58, 120] width 64 height 11
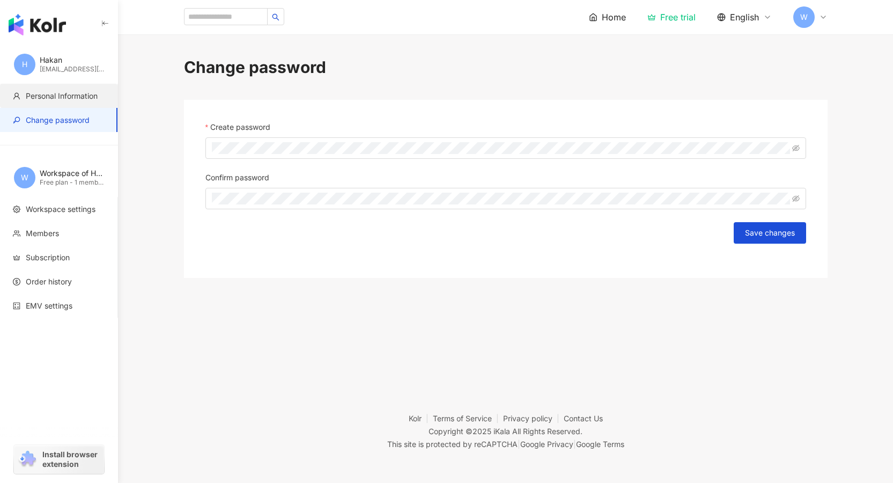
click at [79, 87] on li "Personal Information" at bounding box center [58, 96] width 117 height 24
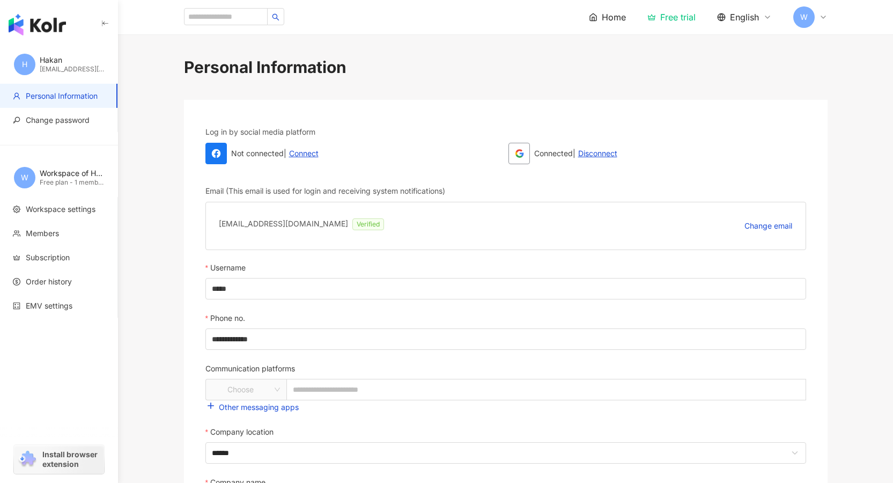
click at [821, 18] on icon at bounding box center [823, 17] width 9 height 9
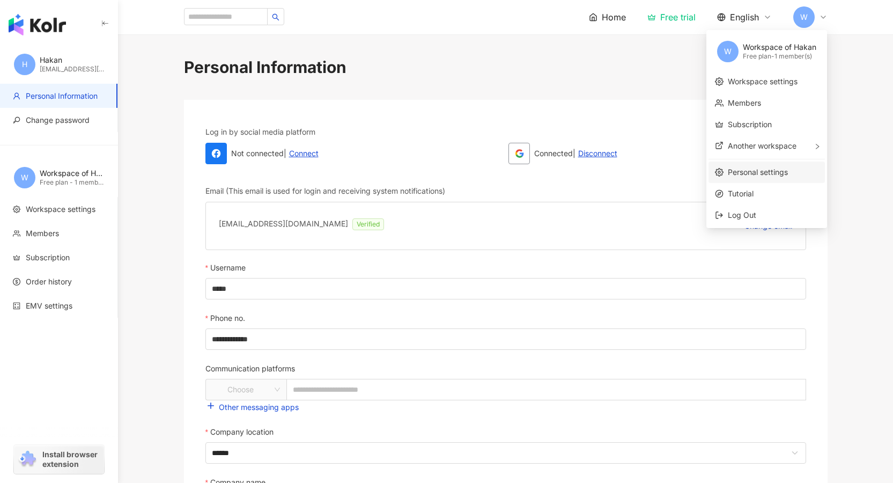
click at [749, 173] on link "Personal settings" at bounding box center [758, 171] width 60 height 9
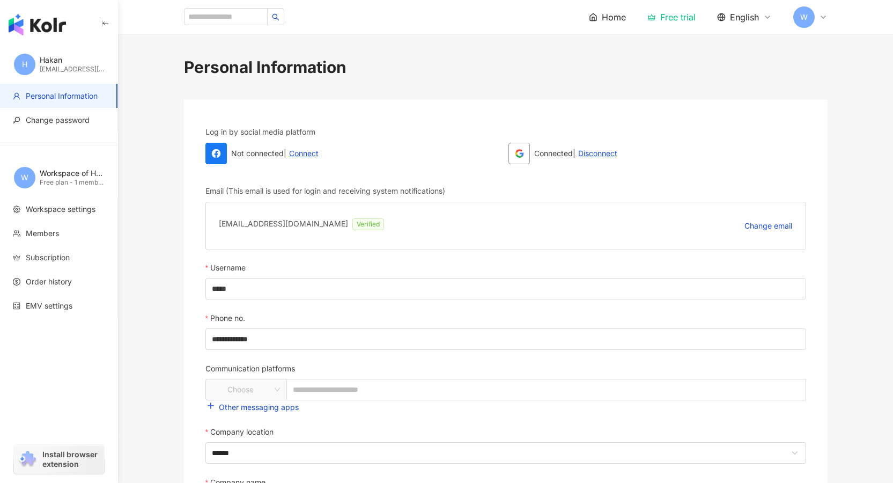
click at [823, 18] on icon at bounding box center [823, 17] width 9 height 9
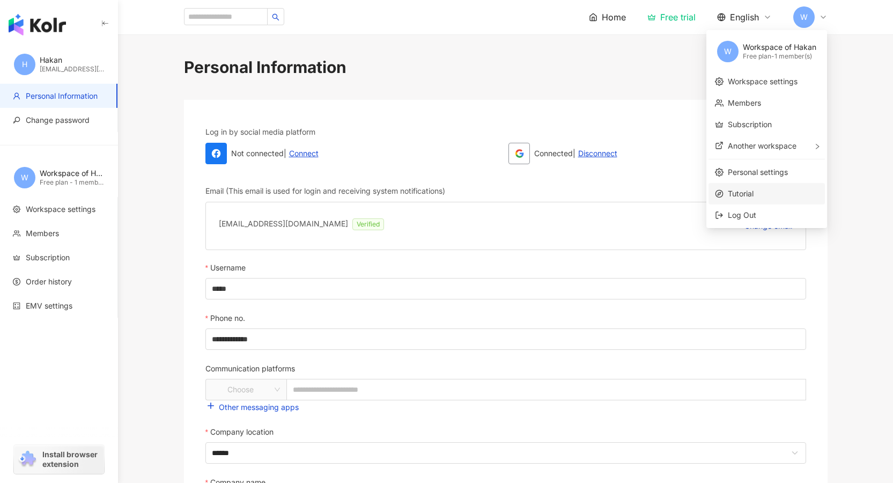
click at [736, 197] on span "Tutorial" at bounding box center [773, 194] width 91 height 12
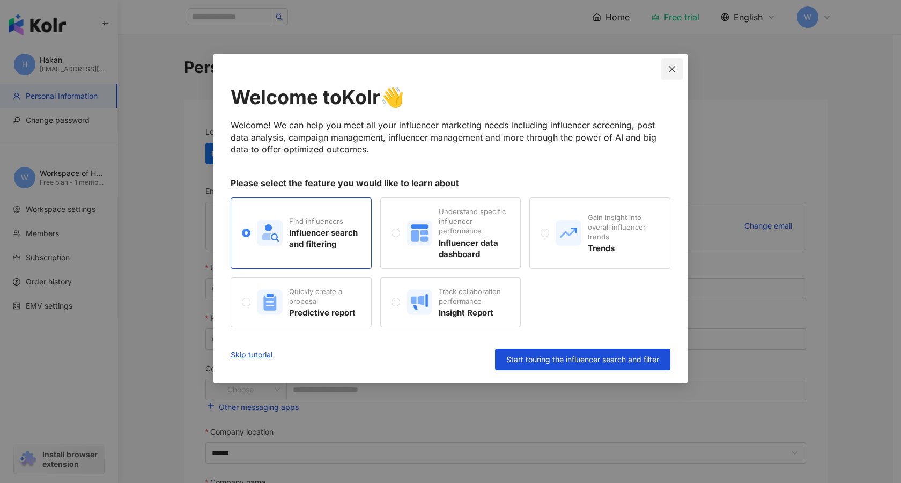
click at [675, 65] on icon "close" at bounding box center [672, 69] width 9 height 9
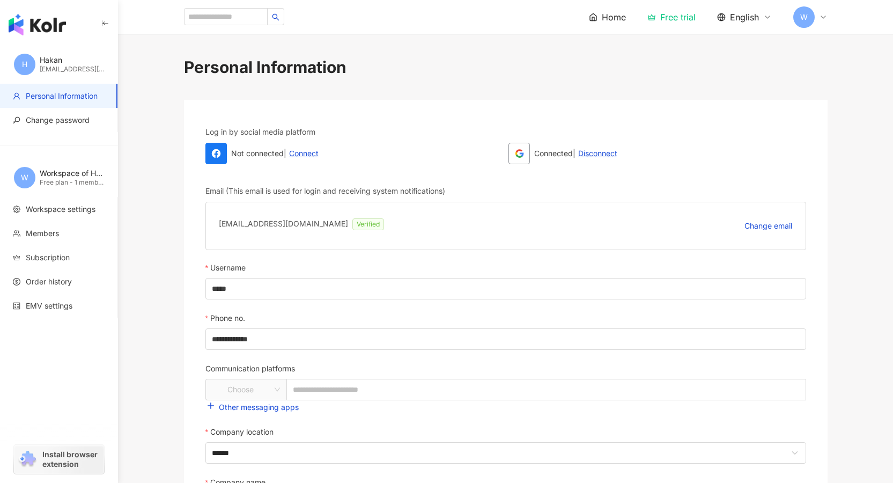
click at [817, 12] on div "W" at bounding box center [810, 16] width 34 height 21
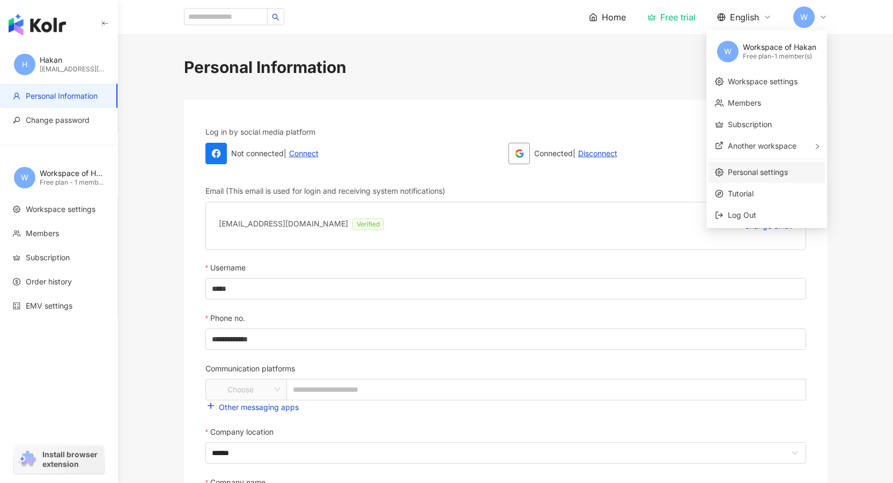
click at [742, 175] on link "Personal settings" at bounding box center [758, 171] width 60 height 9
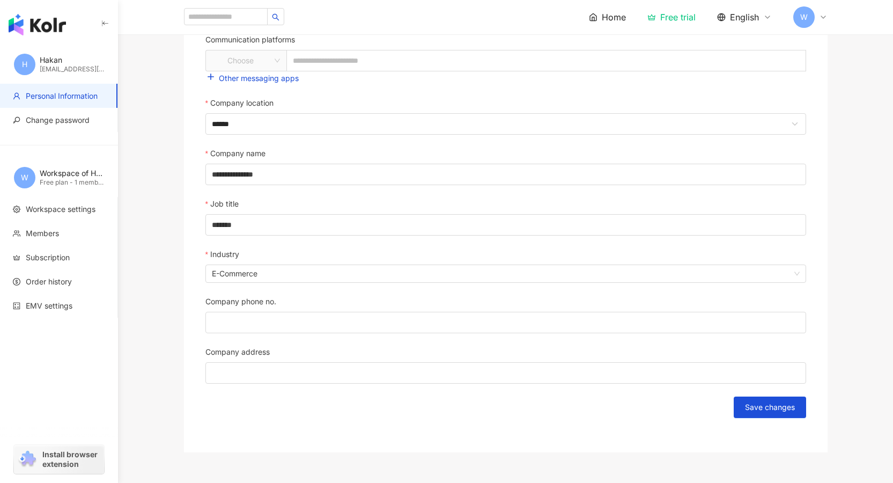
scroll to position [417, 0]
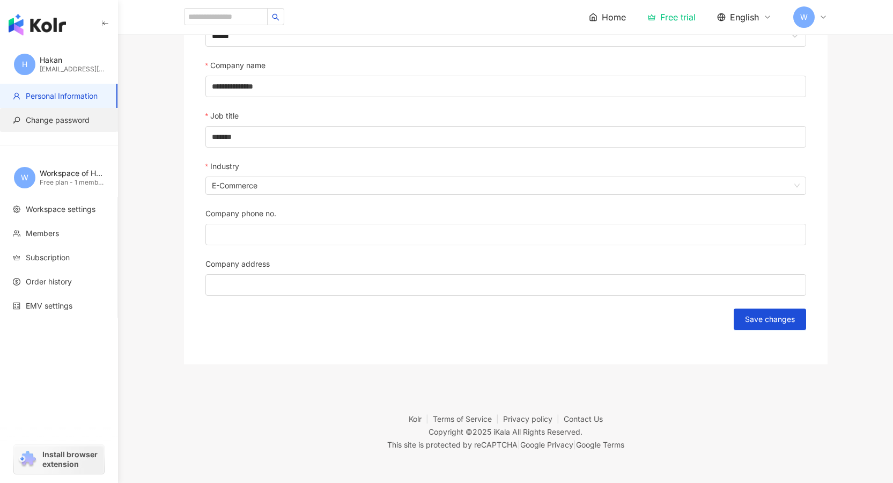
click at [66, 119] on span "Change password" at bounding box center [58, 120] width 64 height 11
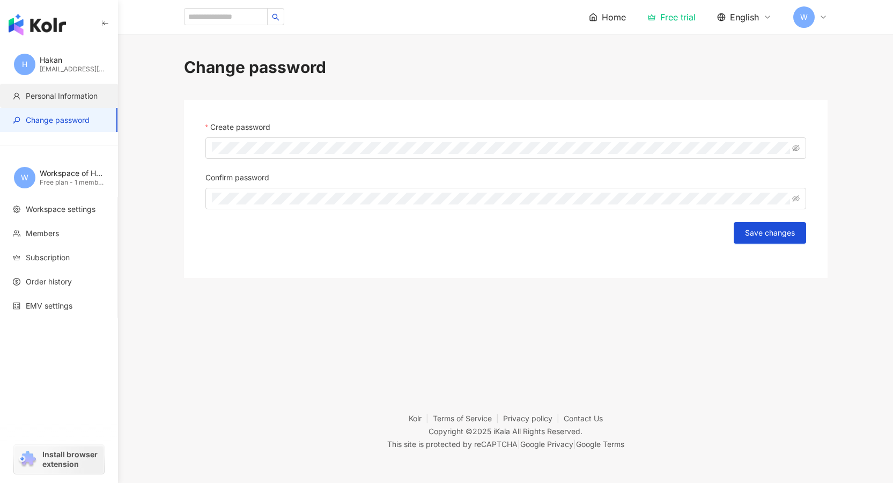
click at [85, 93] on span "Personal Information" at bounding box center [62, 96] width 72 height 11
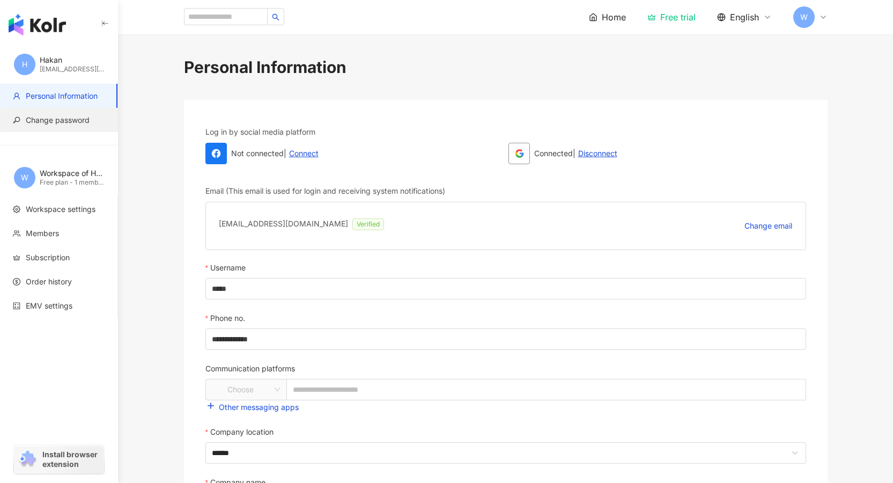
click at [61, 125] on span "Change password" at bounding box center [58, 120] width 64 height 11
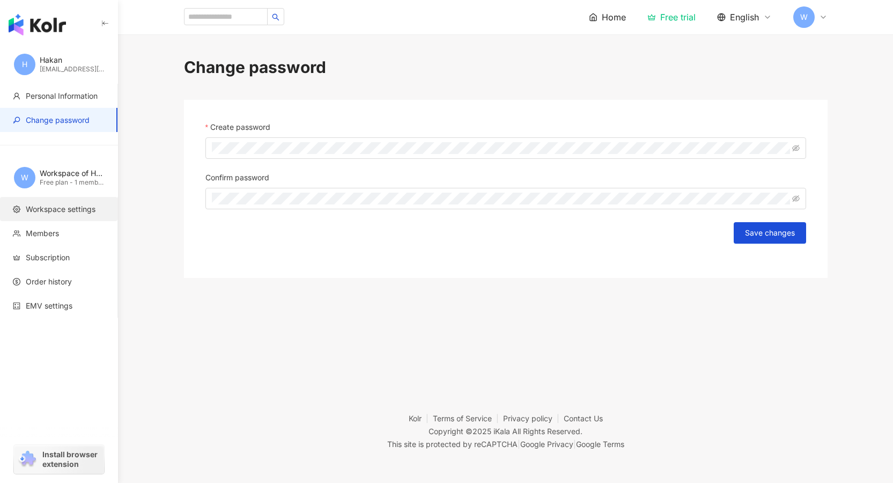
click at [68, 202] on li "Workspace settings" at bounding box center [58, 209] width 117 height 24
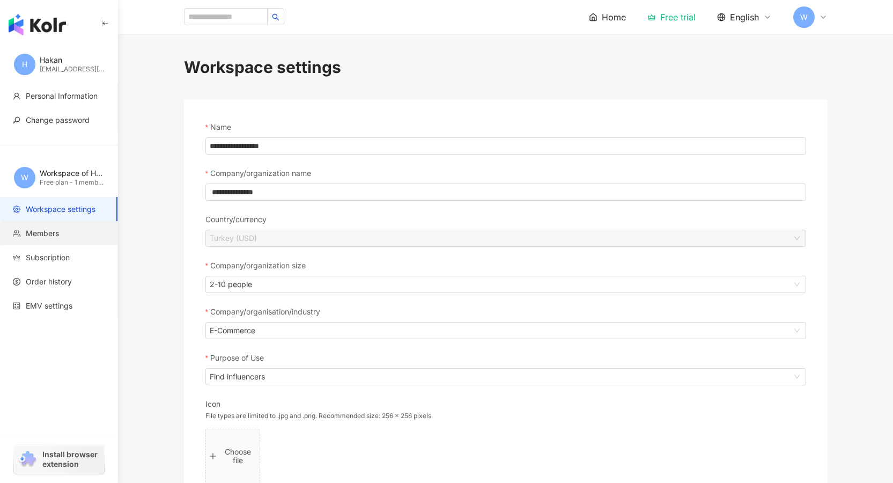
click at [56, 235] on span "Members" at bounding box center [42, 233] width 33 height 11
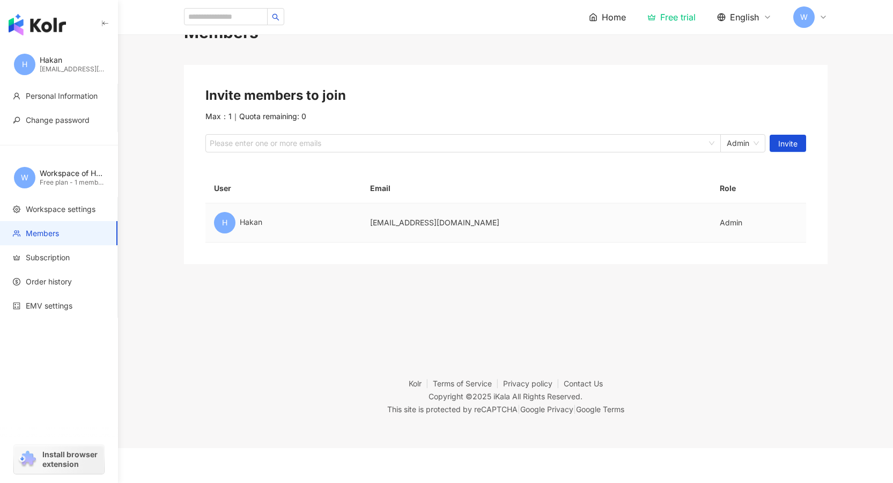
scroll to position [42, 0]
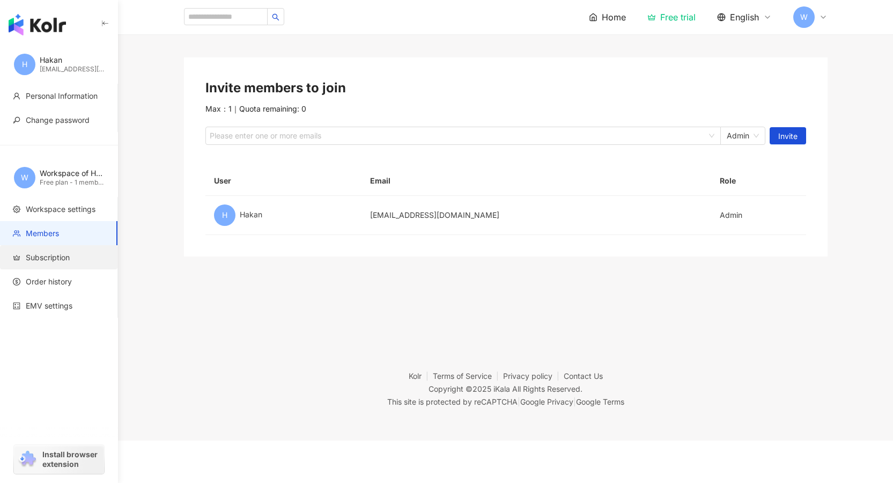
click at [41, 252] on span "Subscription" at bounding box center [48, 257] width 44 height 11
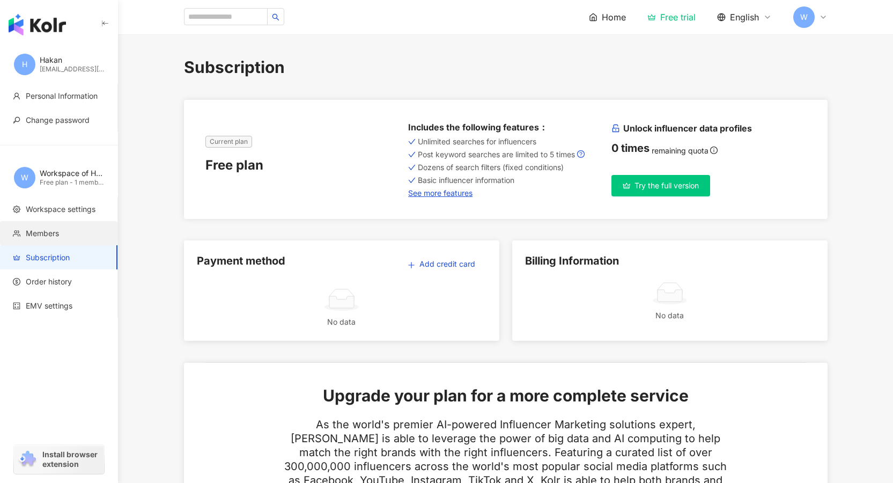
scroll to position [8, 0]
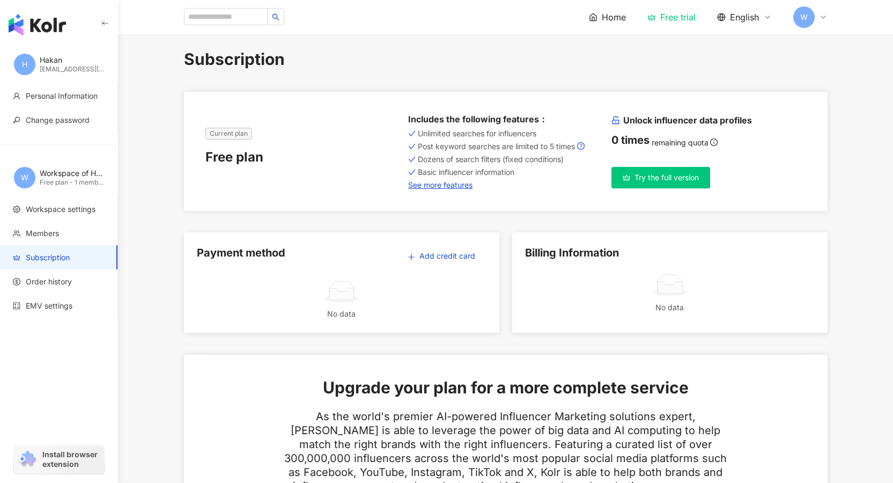
click at [61, 136] on div "H Hakan [EMAIL_ADDRESS][DOMAIN_NAME] Personal Information Change password W Wor…" at bounding box center [59, 181] width 118 height 272
click at [79, 97] on span "Personal Information" at bounding box center [62, 96] width 72 height 11
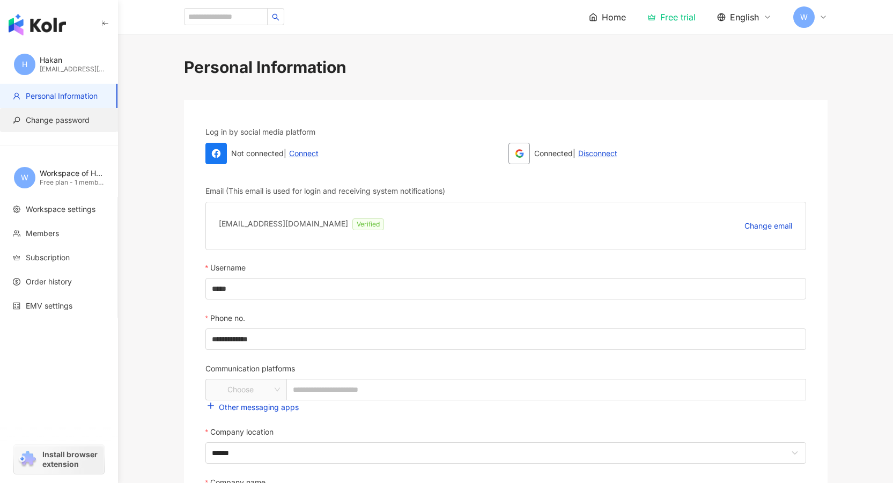
click at [73, 121] on span "Change password" at bounding box center [58, 120] width 64 height 11
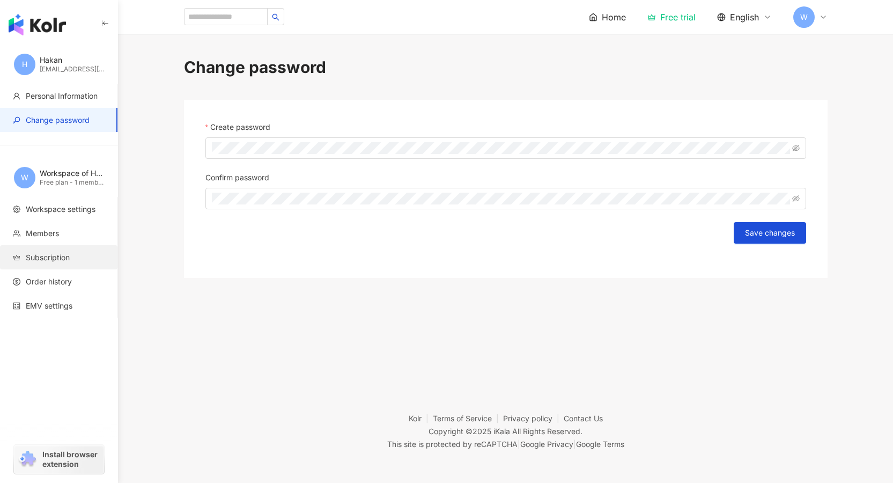
click at [60, 256] on span "Subscription" at bounding box center [48, 257] width 44 height 11
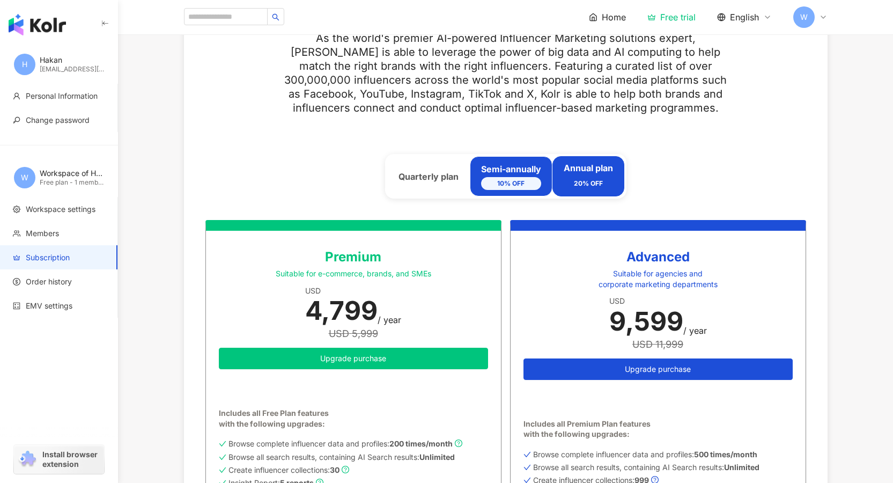
scroll to position [538, 0]
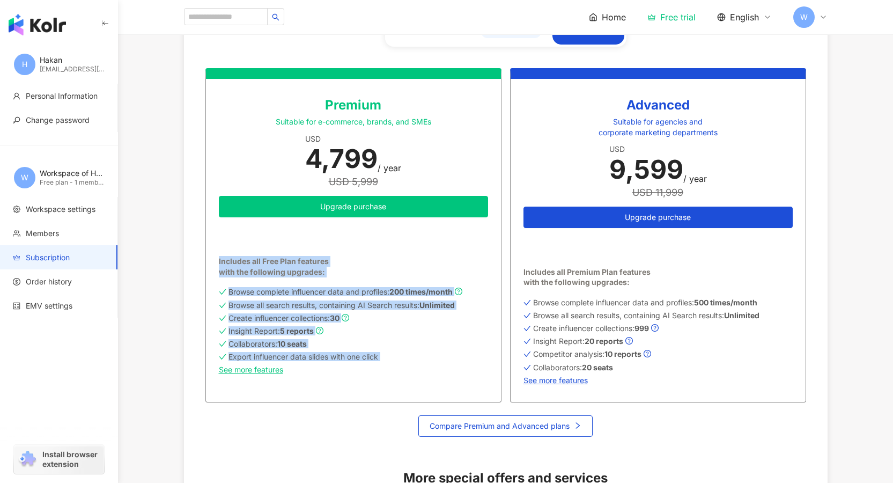
drag, startPoint x: 398, startPoint y: 363, endPoint x: 205, endPoint y: 255, distance: 221.6
click at [205, 255] on div "Premium Suitable for e-commerce, brands, and SMEs USD 4,799 / year USD 5,999 Up…" at bounding box center [353, 235] width 296 height 334
copy div "Includes all Free Plan features with the following upgrades: Browse complete in…"
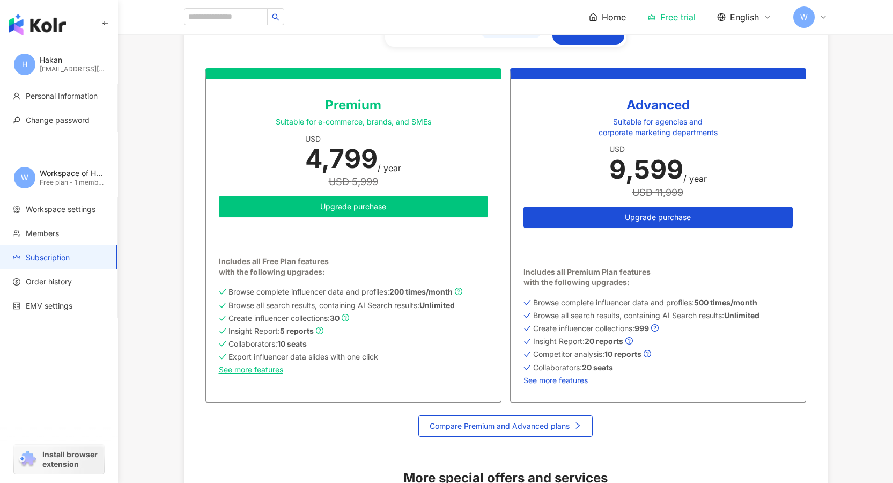
click at [659, 375] on div "Browse complete influencer data and profiles: 500 times/month Browse all search…" at bounding box center [657, 340] width 269 height 88
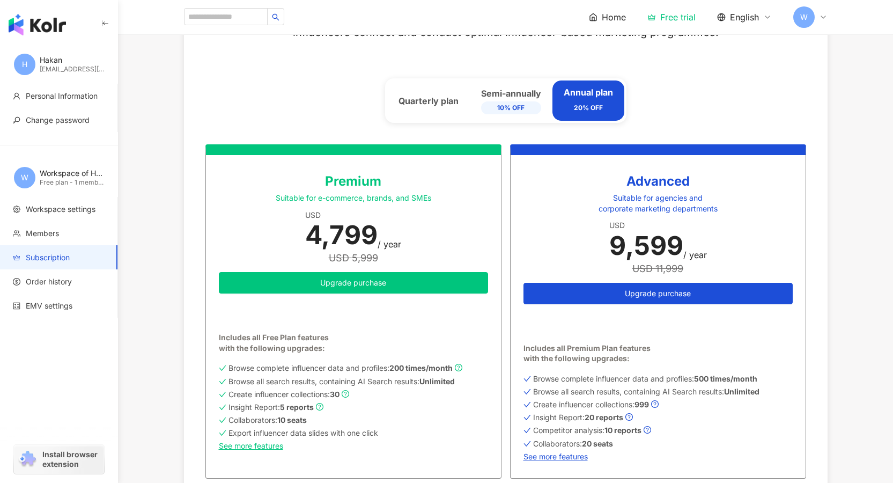
scroll to position [586, 0]
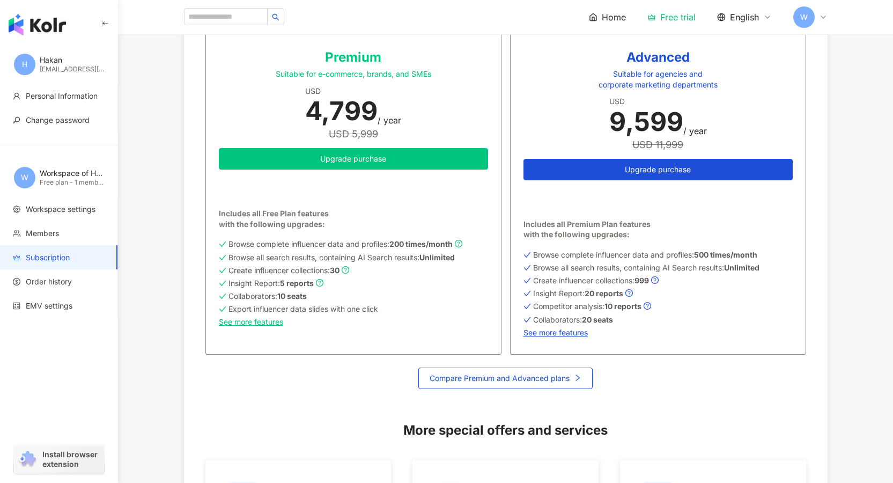
click at [666, 16] on div "Free trial" at bounding box center [671, 17] width 48 height 11
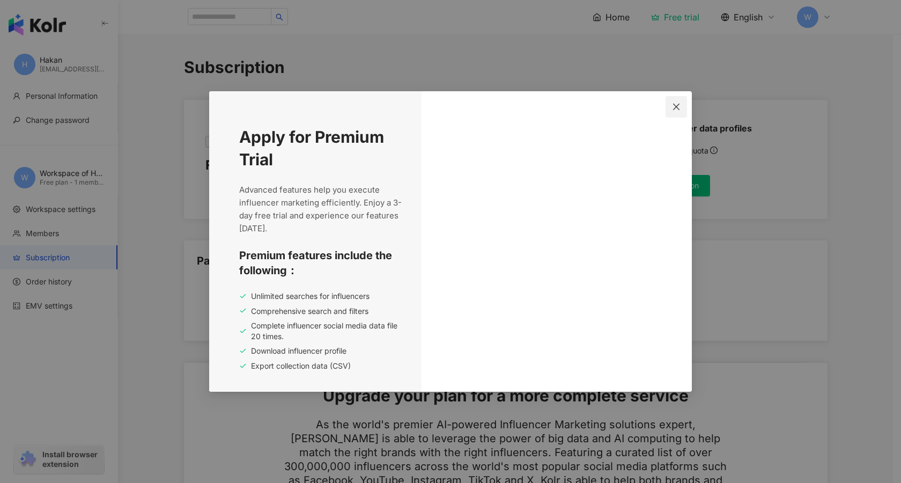
click at [675, 102] on icon "close" at bounding box center [676, 106] width 9 height 9
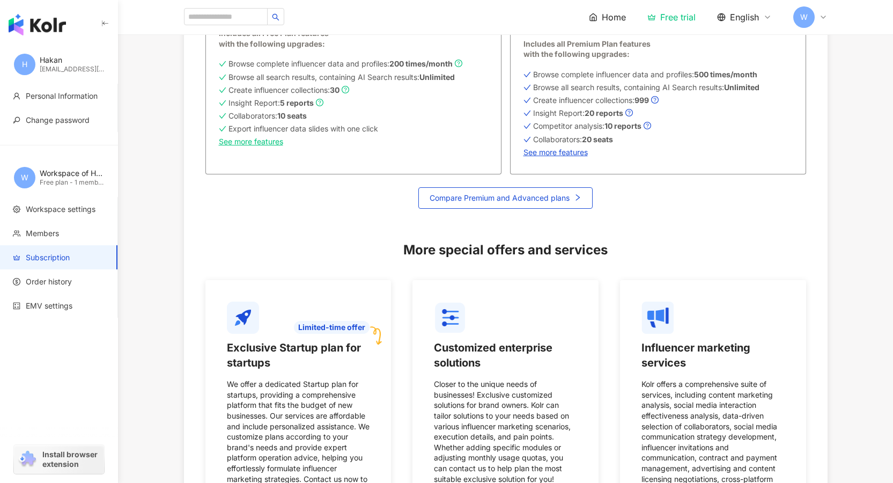
scroll to position [1005, 0]
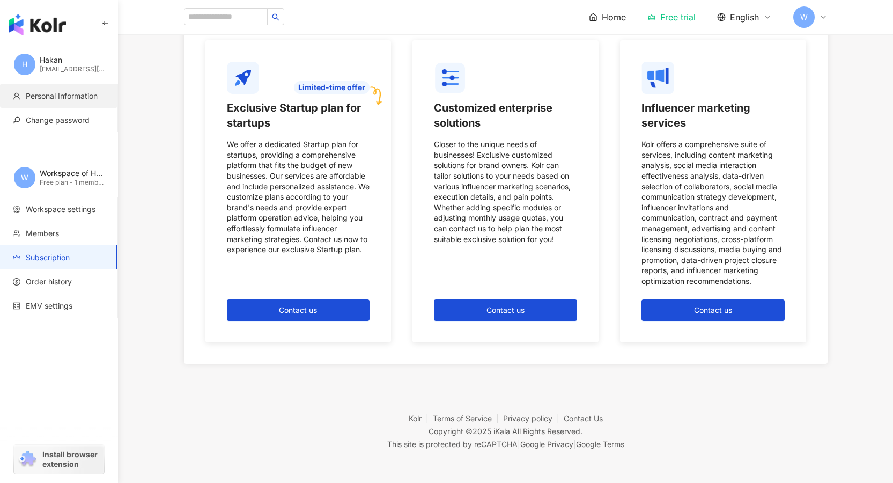
click at [77, 94] on span "Personal Information" at bounding box center [62, 96] width 72 height 11
